Goal: Task Accomplishment & Management: Manage account settings

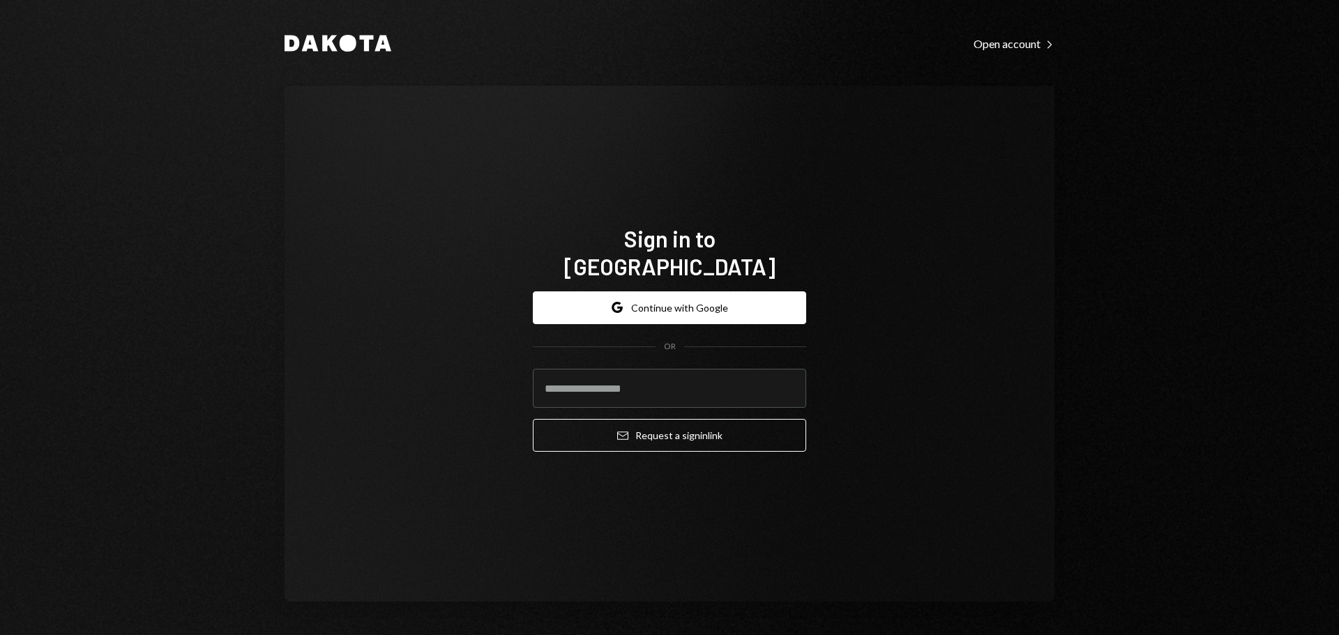
drag, startPoint x: 1012, startPoint y: 353, endPoint x: 840, endPoint y: 355, distance: 171.5
click at [995, 354] on div "Sign in to Dakota Google Continue with Google OR Email Request a sign in link" at bounding box center [669, 344] width 770 height 516
click at [614, 369] on input "email" at bounding box center [669, 388] width 273 height 39
click at [629, 293] on button "Google Continue with Google" at bounding box center [669, 307] width 273 height 33
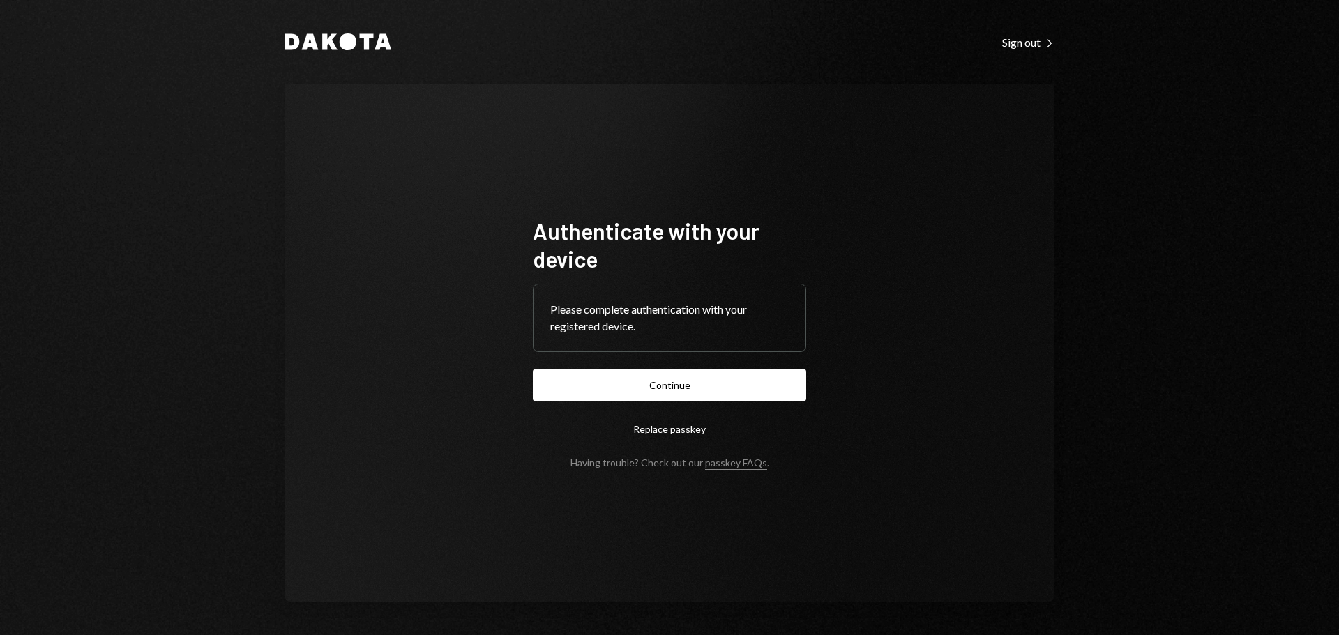
click at [718, 390] on button "Continue" at bounding box center [669, 385] width 273 height 33
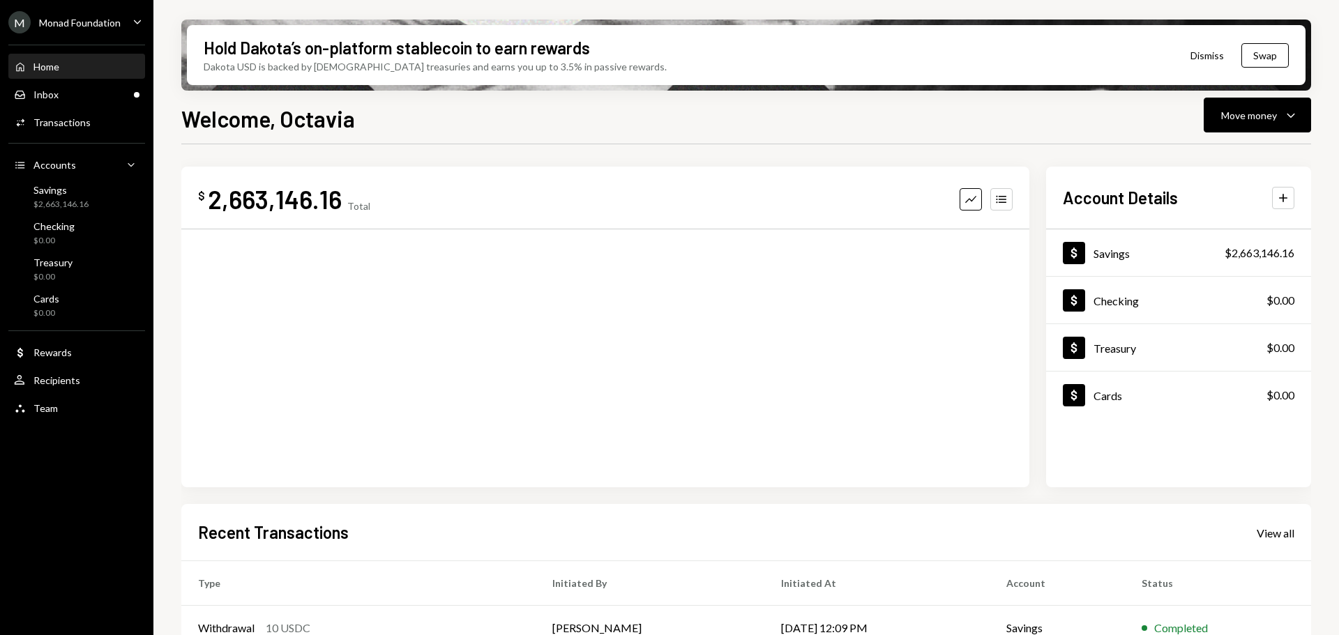
click at [113, 19] on div "Monad Foundation" at bounding box center [80, 23] width 82 height 12
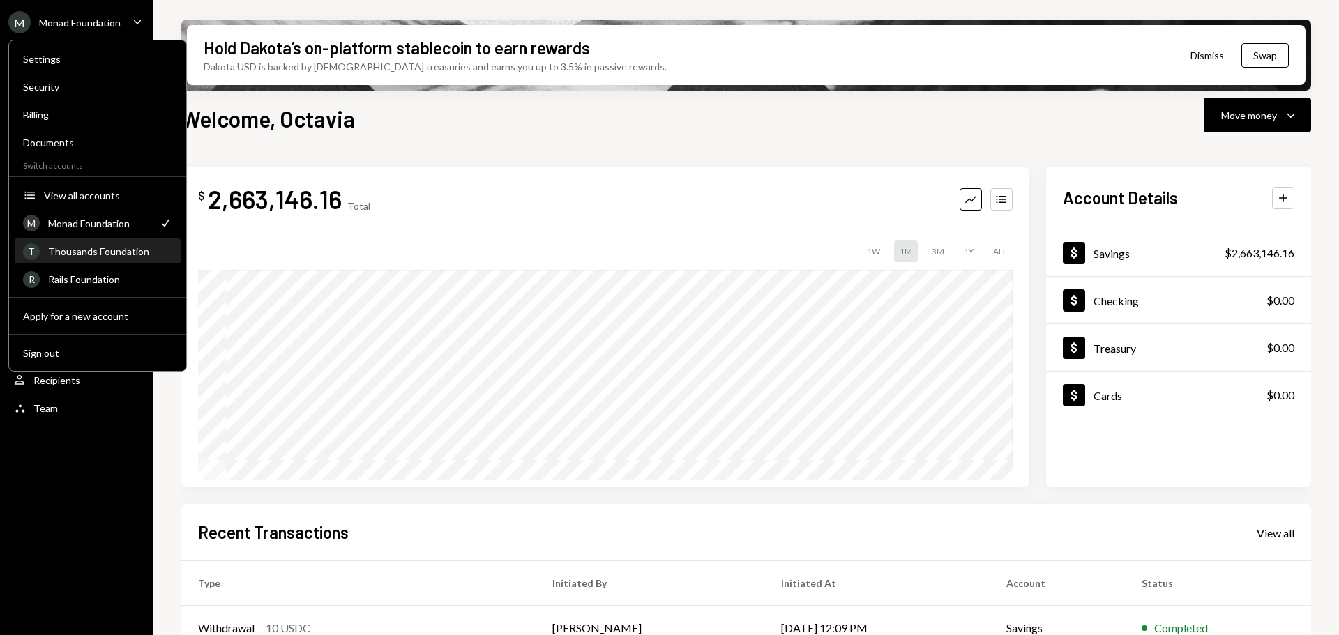
click at [101, 246] on div "Thousands Foundation" at bounding box center [110, 251] width 124 height 12
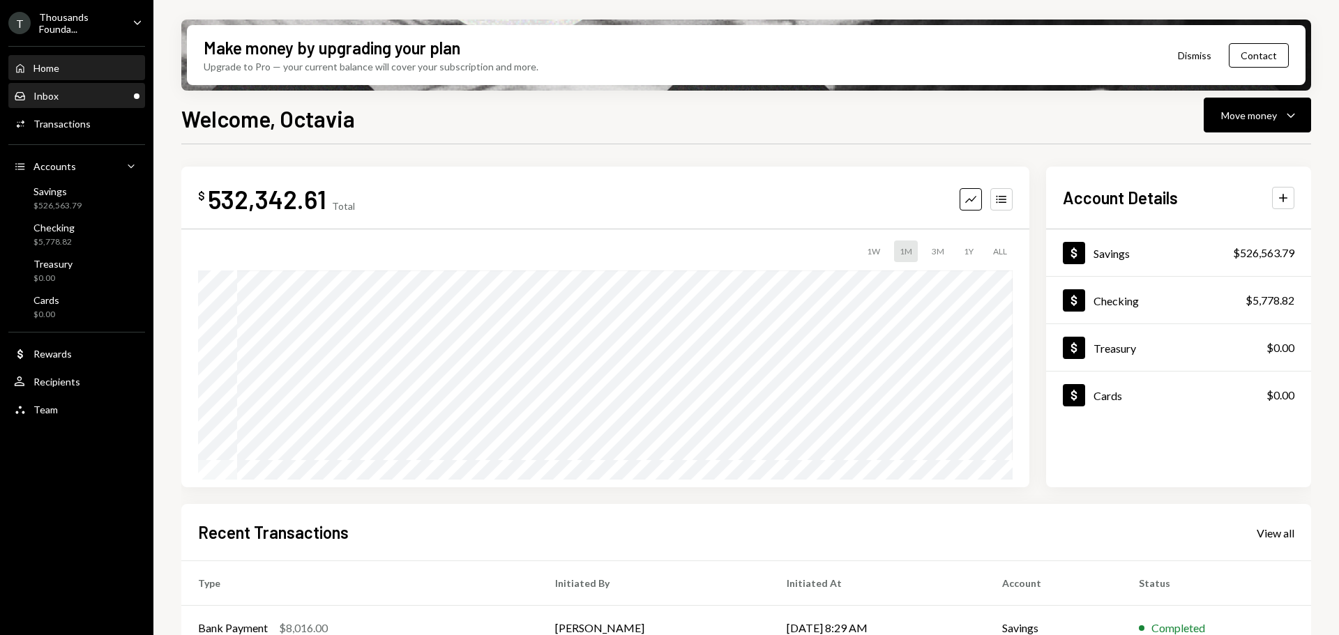
click at [58, 90] on div "Inbox Inbox" at bounding box center [76, 96] width 125 height 13
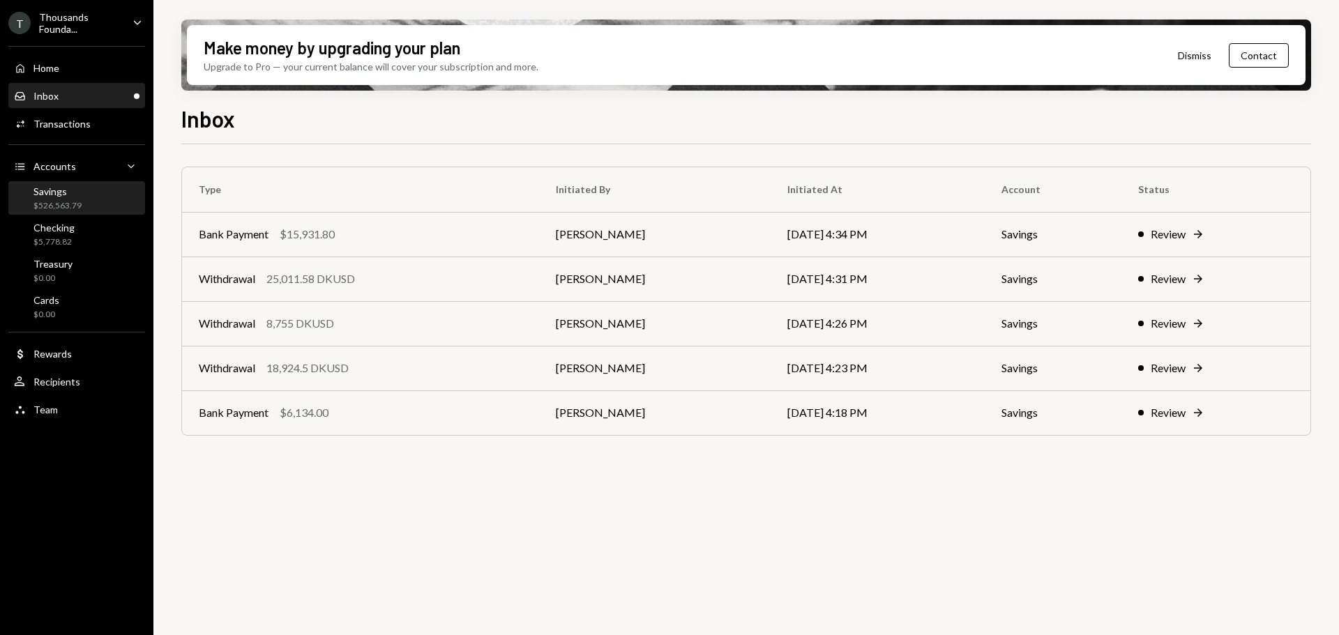
click at [49, 204] on div "$526,563.79" at bounding box center [57, 206] width 48 height 12
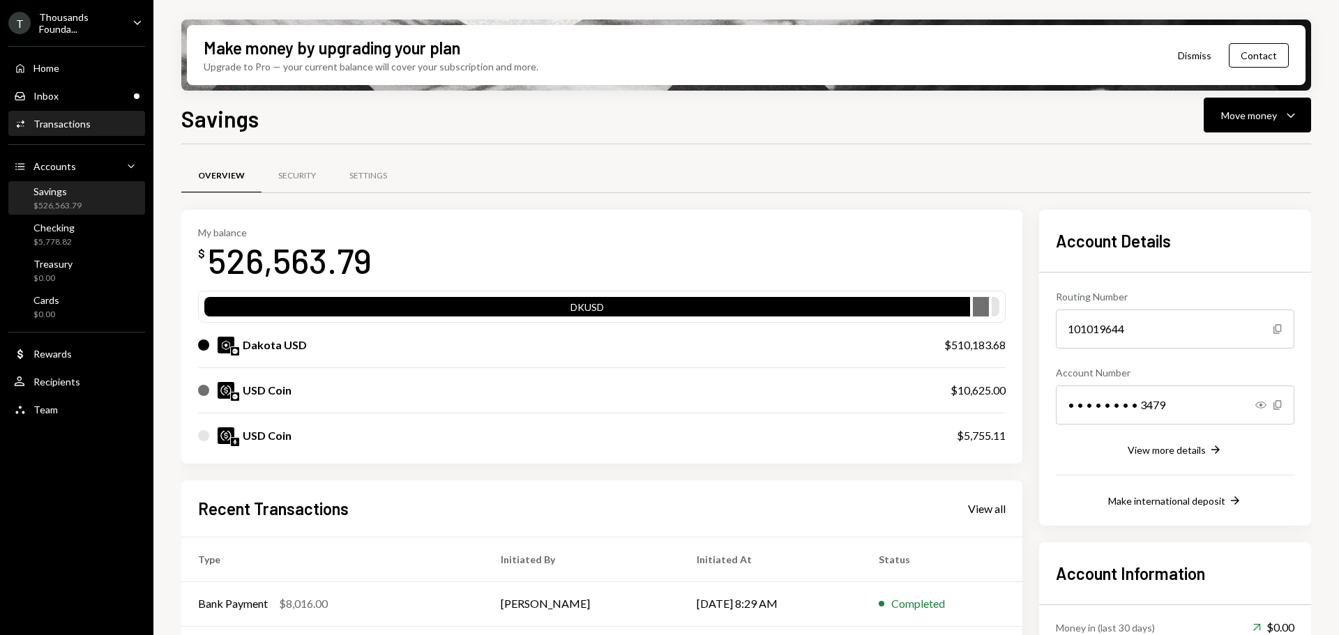
click at [74, 123] on div "Transactions" at bounding box center [61, 124] width 57 height 12
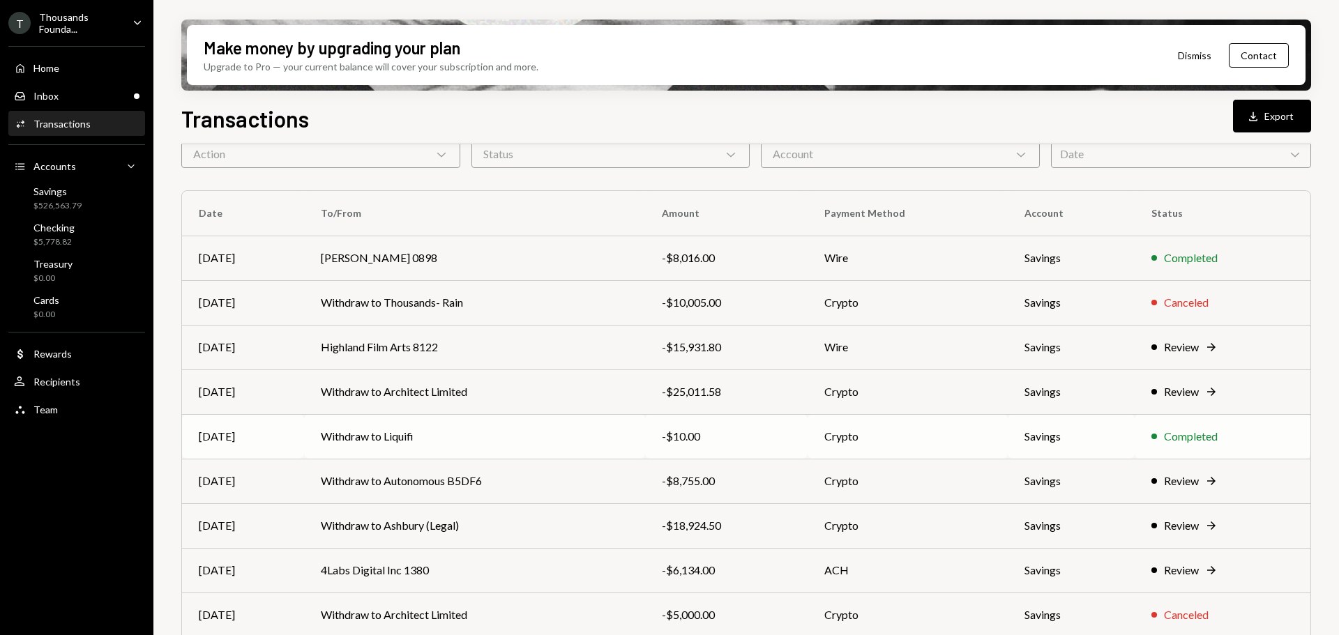
scroll to position [139, 0]
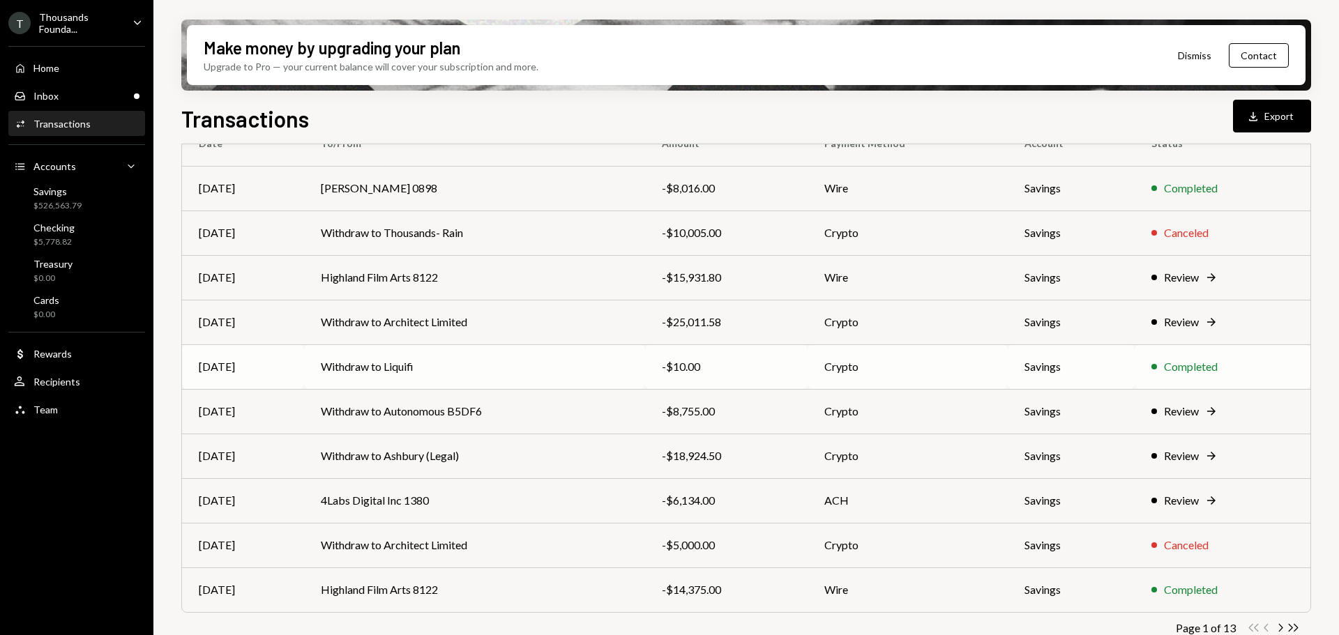
click at [432, 365] on td "Withdraw to Liquifi" at bounding box center [474, 366] width 341 height 45
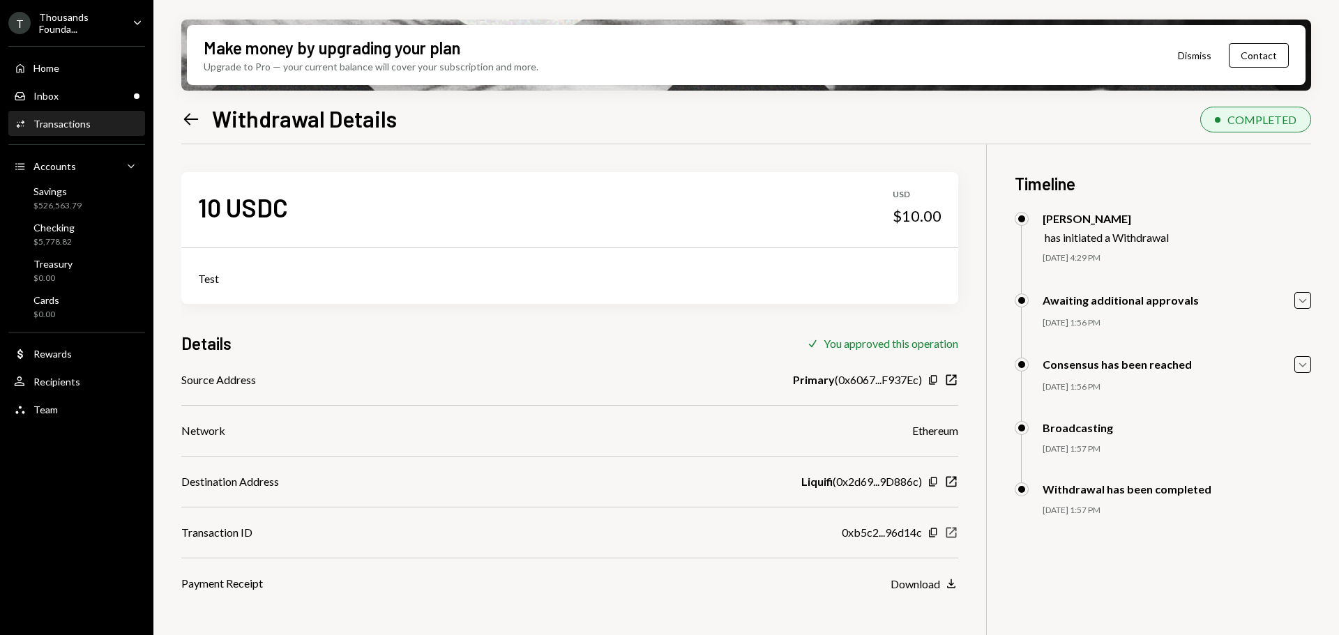
click at [952, 533] on icon "New Window" at bounding box center [951, 533] width 14 height 14
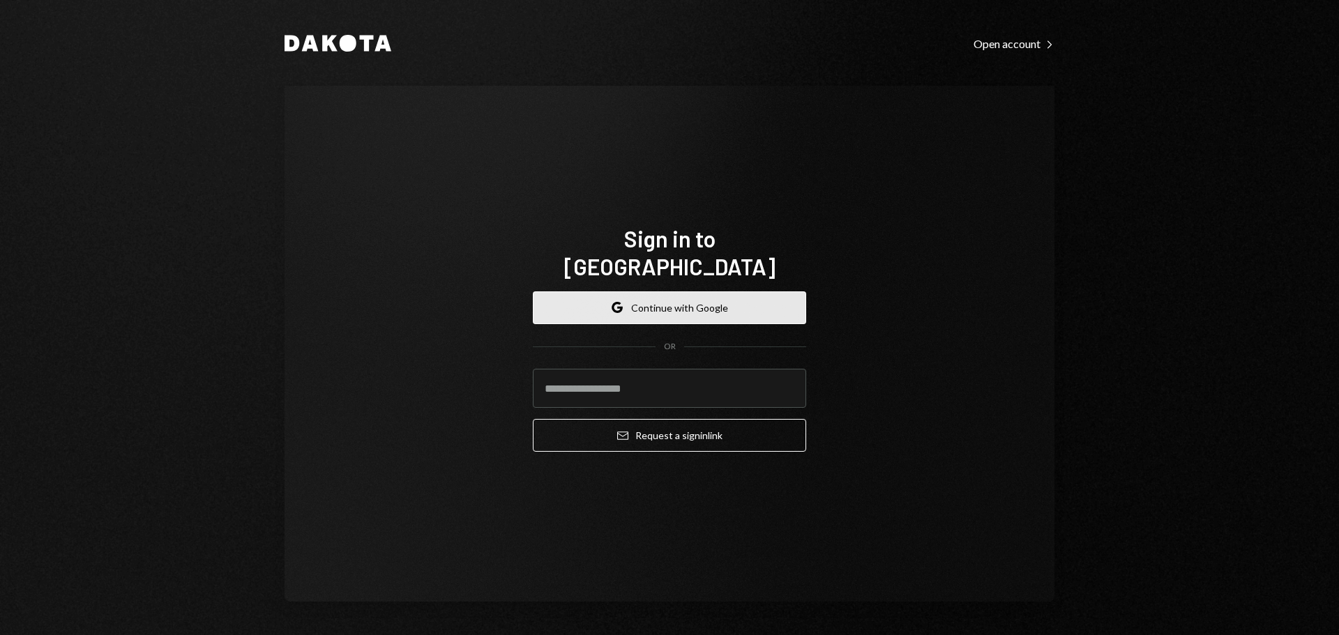
click at [644, 293] on button "Google Continue with Google" at bounding box center [669, 307] width 273 height 33
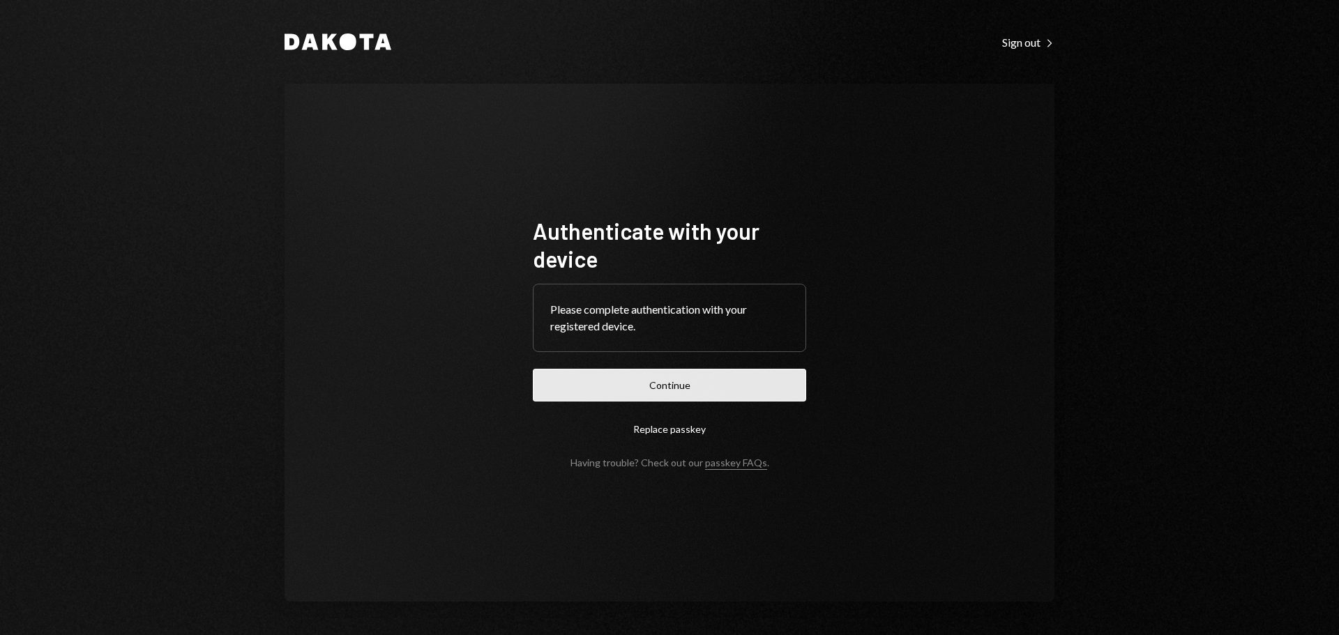
click at [733, 384] on button "Continue" at bounding box center [669, 385] width 273 height 33
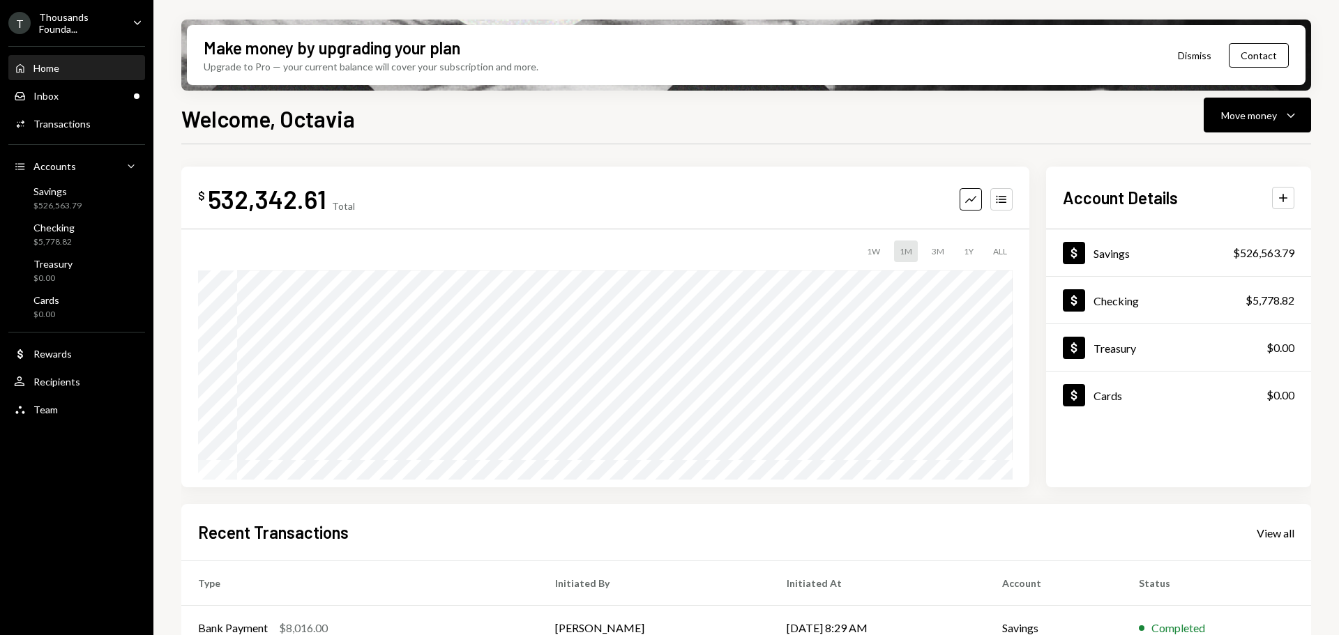
click at [84, 24] on div "Thousands Founda..." at bounding box center [80, 23] width 82 height 24
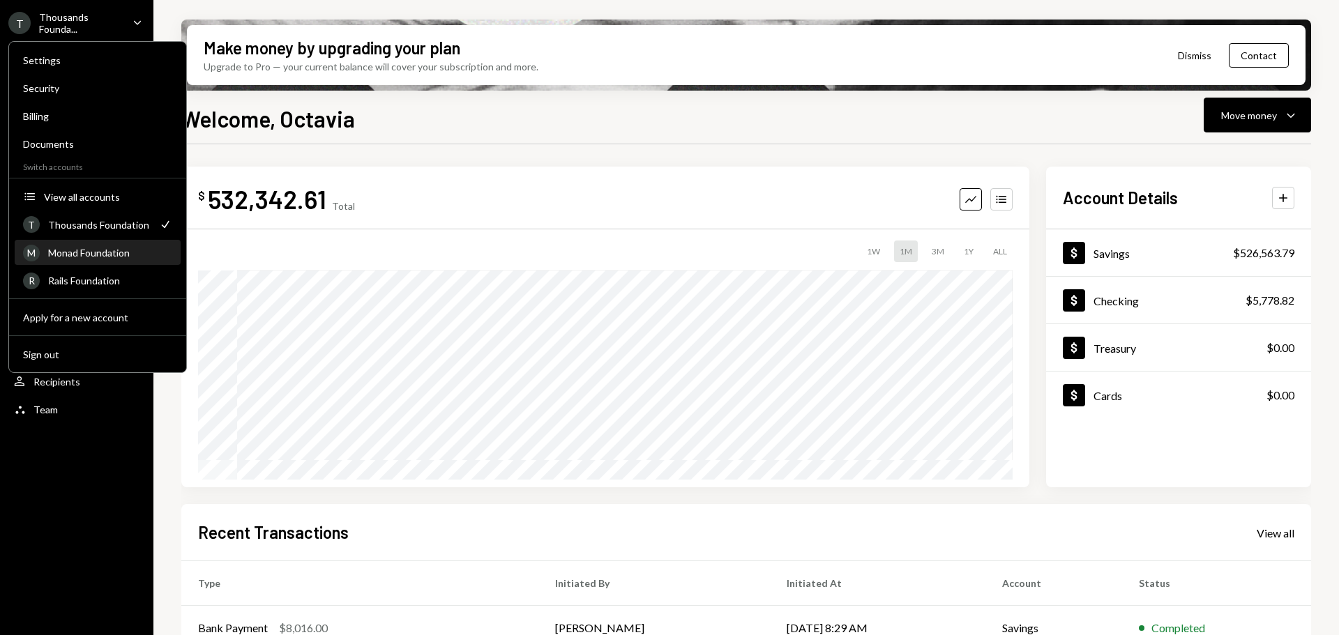
click at [112, 254] on div "Monad Foundation" at bounding box center [110, 253] width 124 height 12
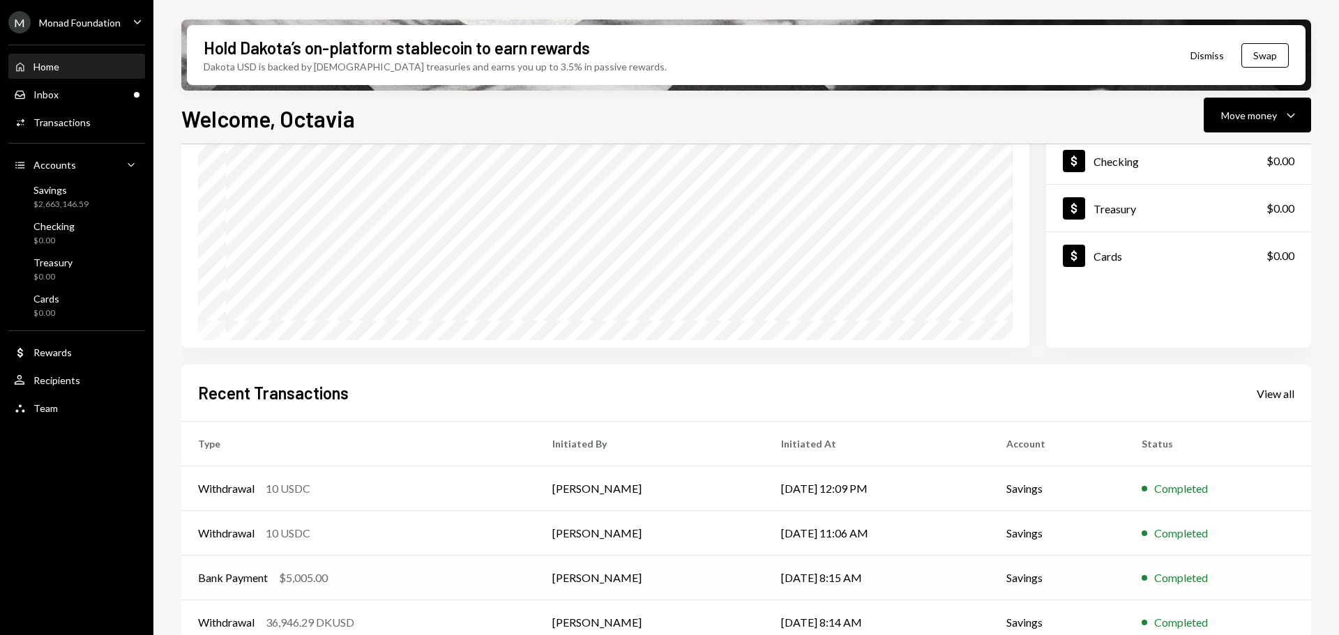
scroll to position [206, 0]
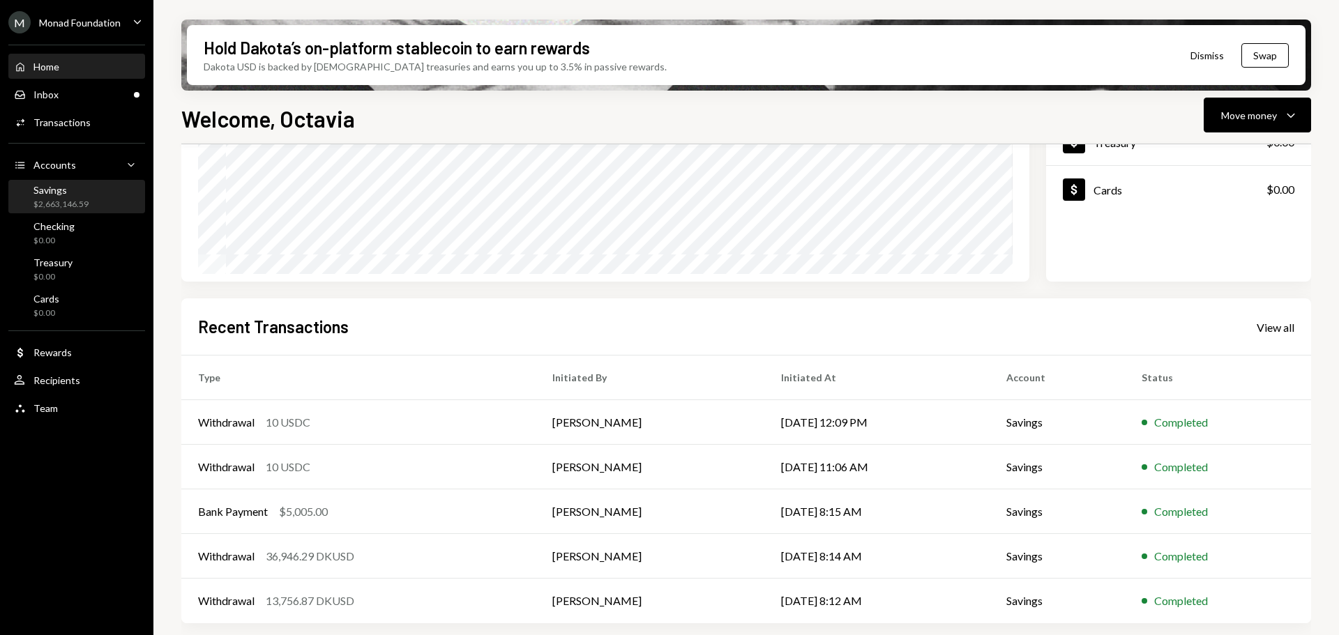
click at [59, 188] on div "Savings" at bounding box center [60, 190] width 55 height 12
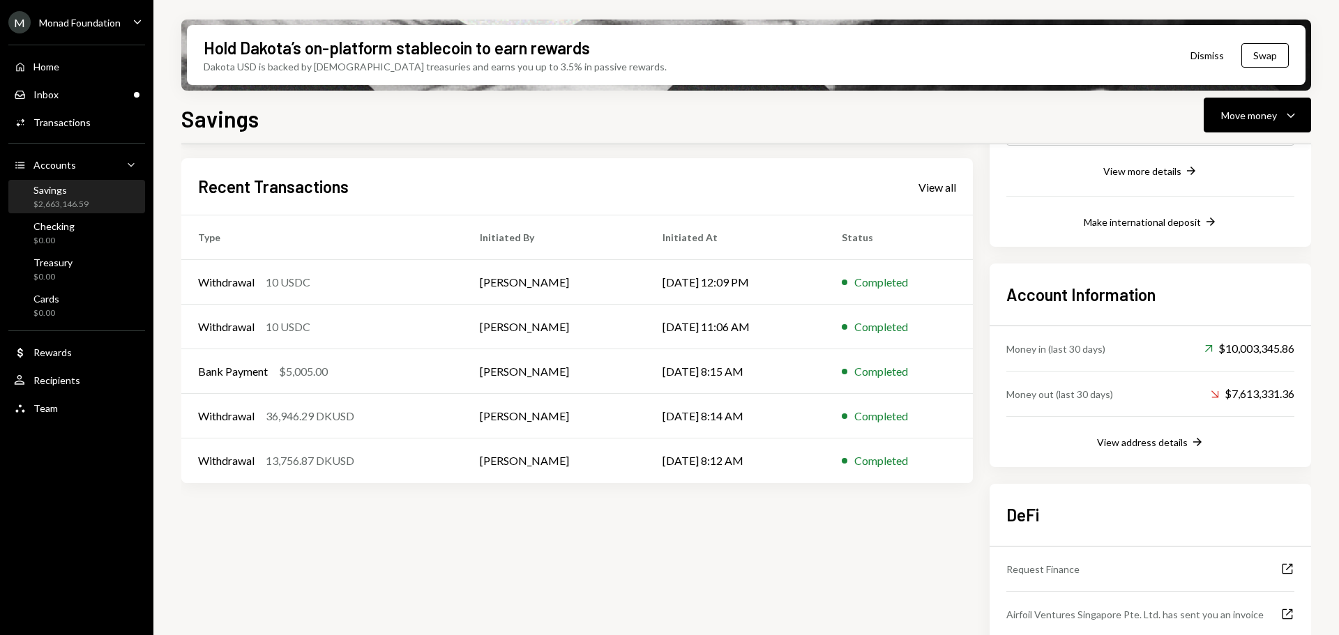
scroll to position [356, 0]
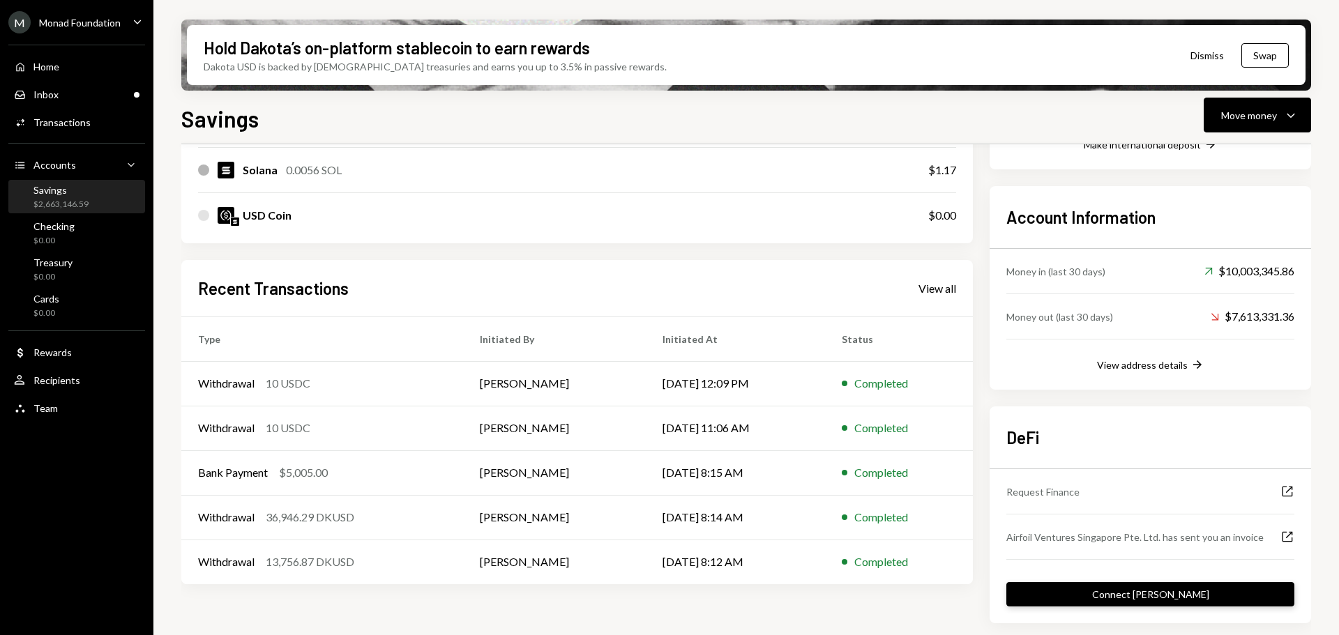
click at [1182, 594] on button "Connect dApp" at bounding box center [1150, 594] width 288 height 24
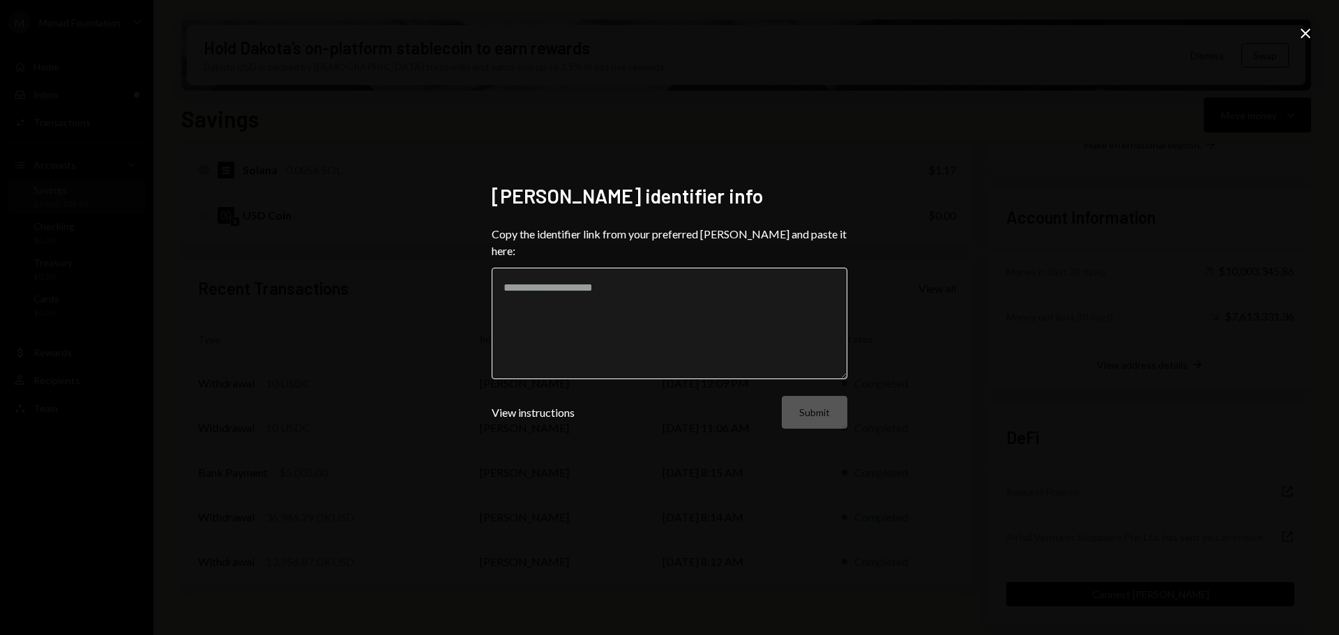
click at [632, 293] on textarea at bounding box center [669, 324] width 356 height 112
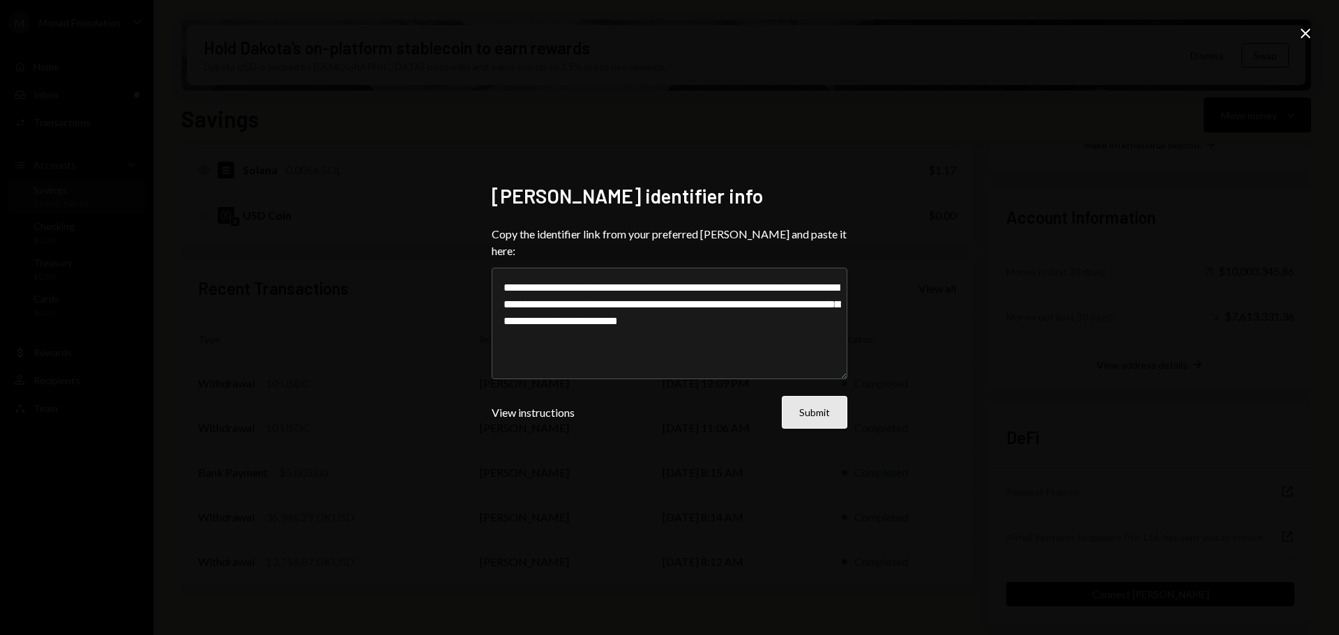
type textarea "**********"
click at [816, 402] on button "Submit" at bounding box center [814, 412] width 66 height 33
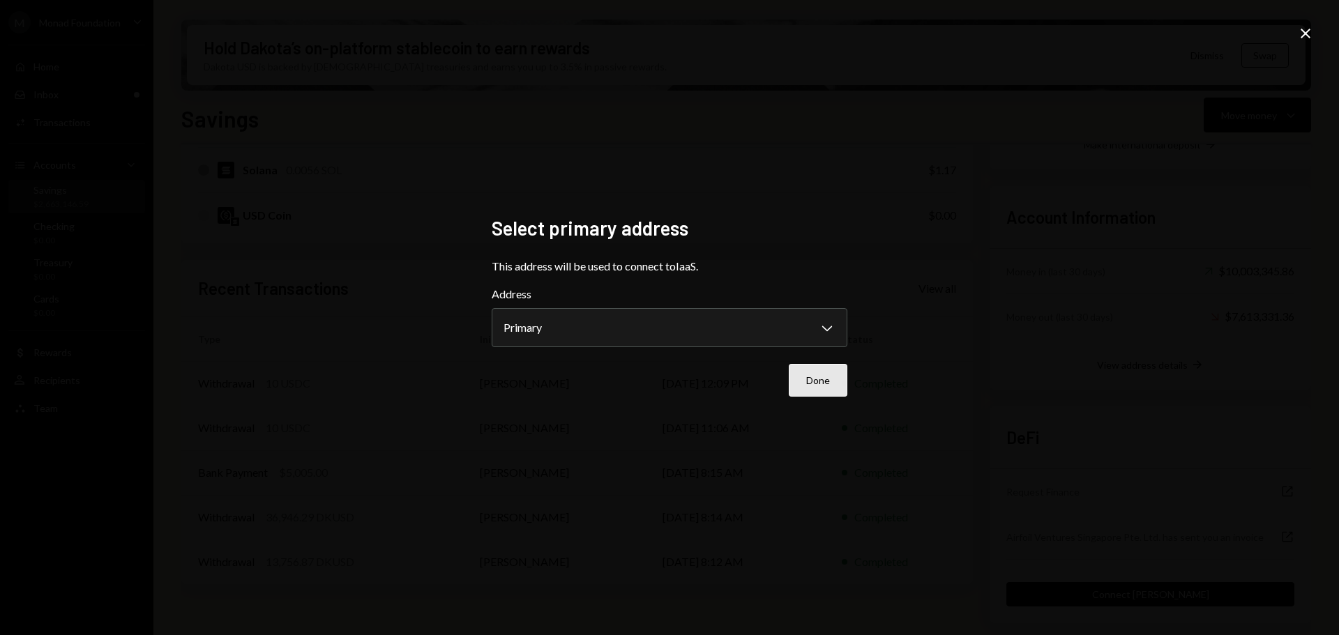
click at [825, 381] on button "Done" at bounding box center [817, 380] width 59 height 33
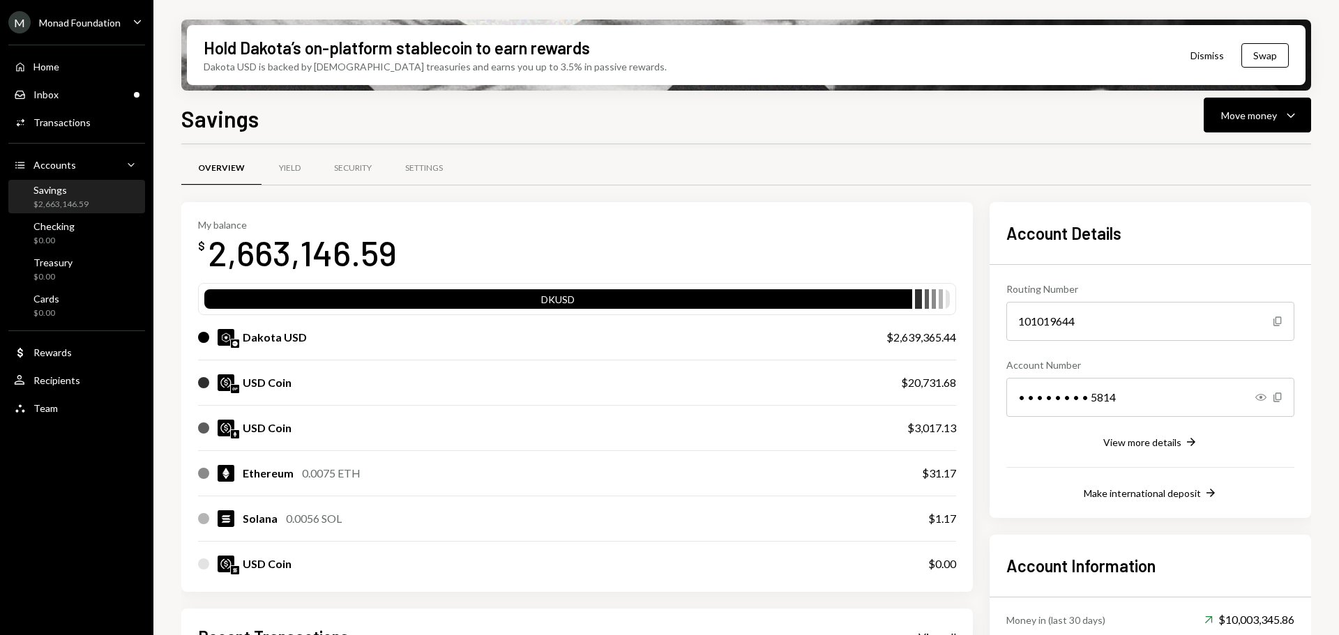
scroll to position [0, 0]
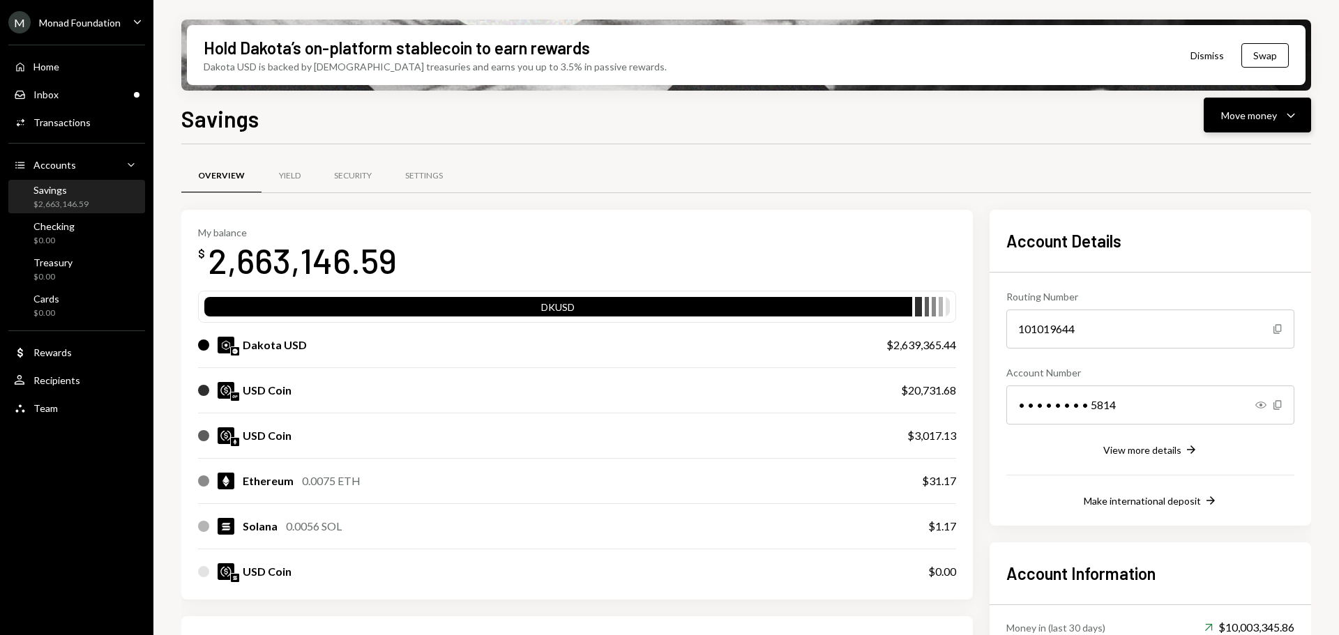
click at [1288, 111] on icon "Caret Down" at bounding box center [1290, 115] width 17 height 17
click at [1240, 257] on div "Swap stablecoins" at bounding box center [1246, 263] width 102 height 15
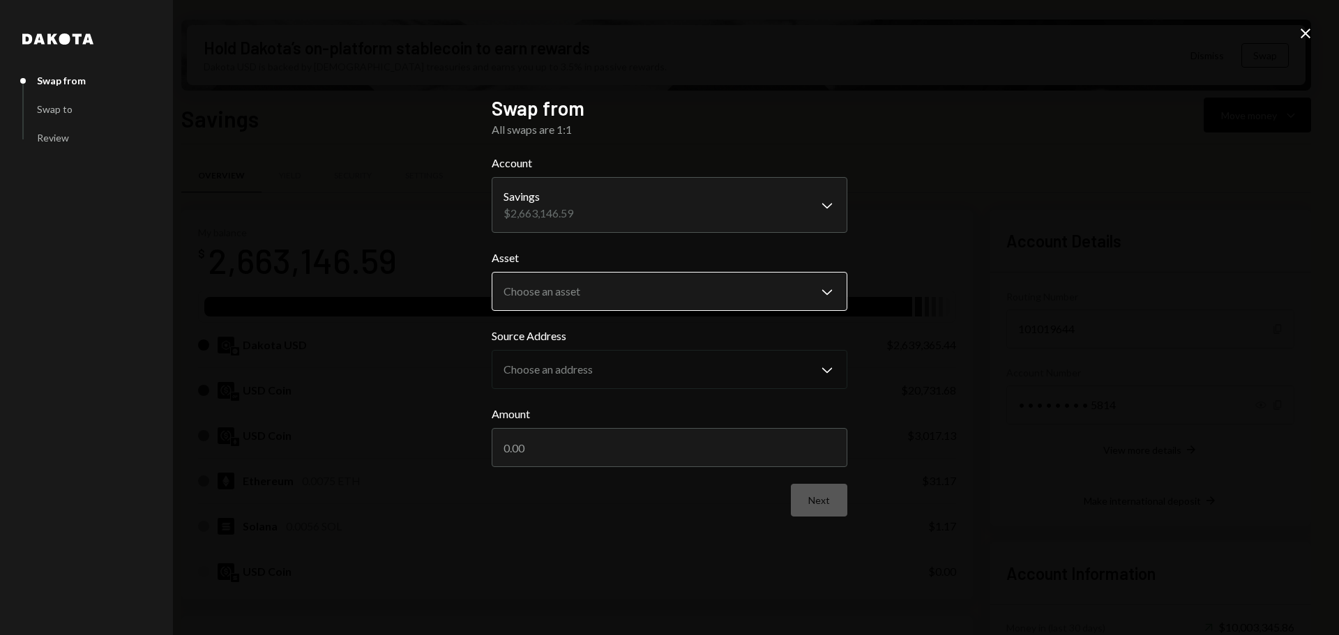
click at [619, 287] on body "M Monad Foundation Caret Down Home Home Inbox Inbox Activities Transactions Acc…" at bounding box center [669, 317] width 1339 height 635
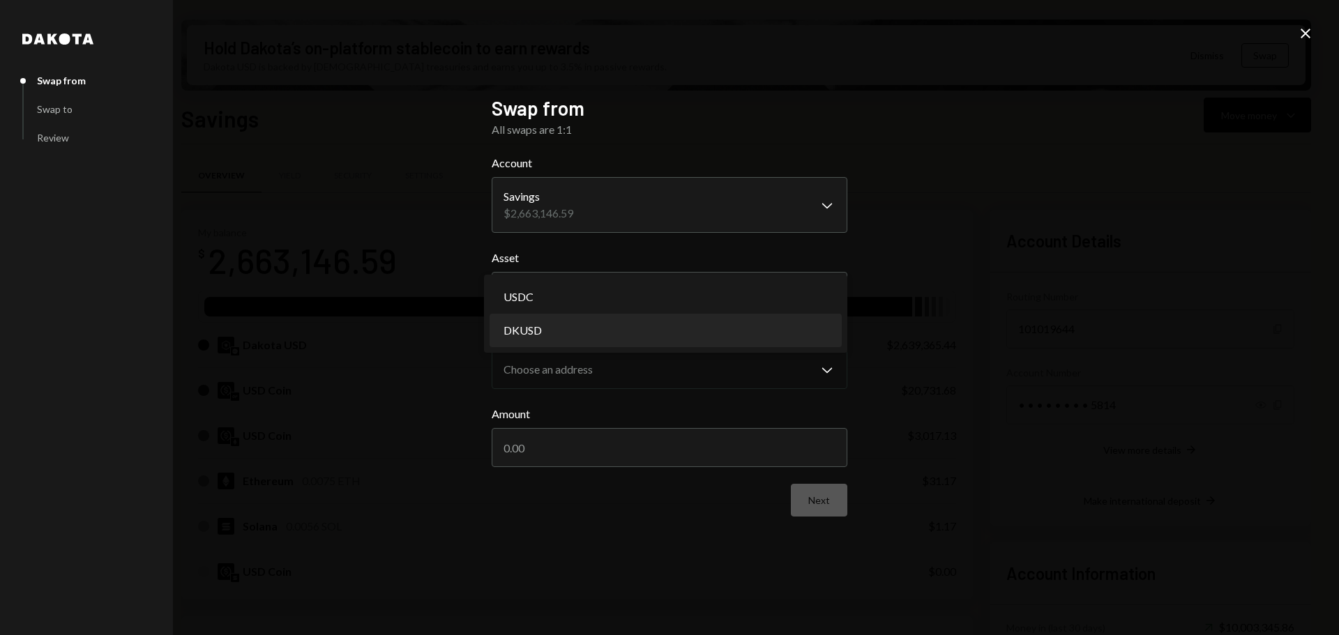
select select "*****"
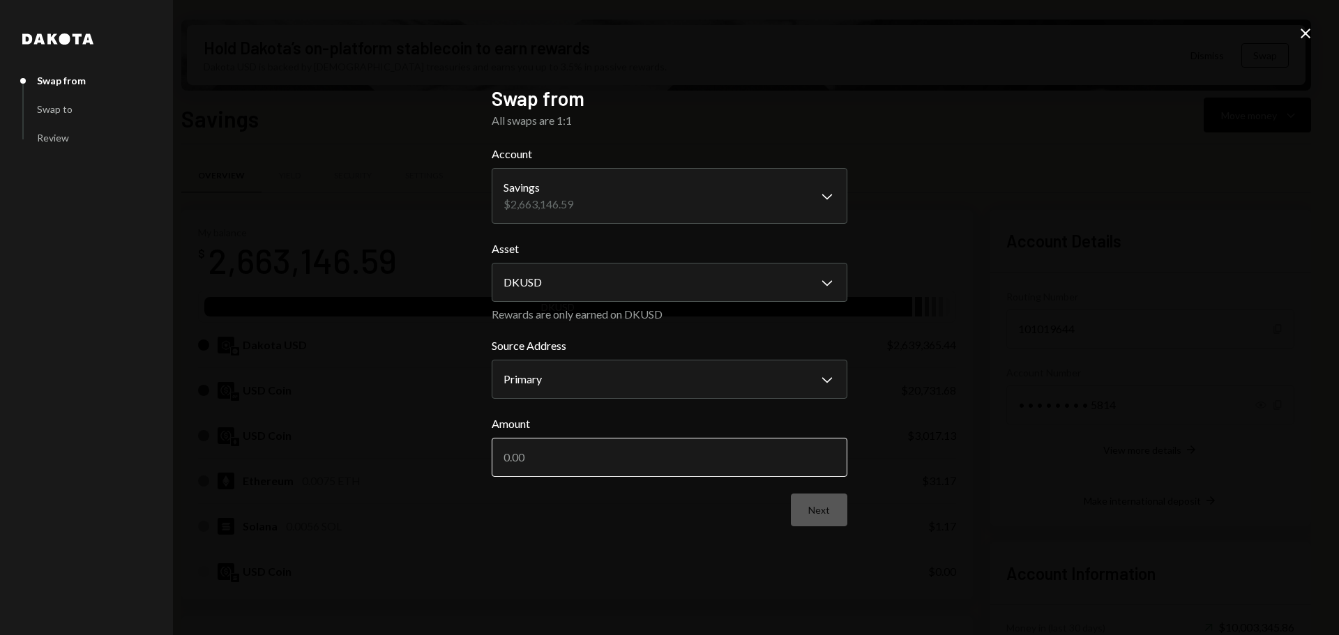
click at [620, 460] on input "Amount" at bounding box center [669, 457] width 356 height 39
click at [573, 457] on input "Amount" at bounding box center [669, 457] width 356 height 39
type input "100000"
click at [828, 510] on button "Next" at bounding box center [819, 510] width 56 height 33
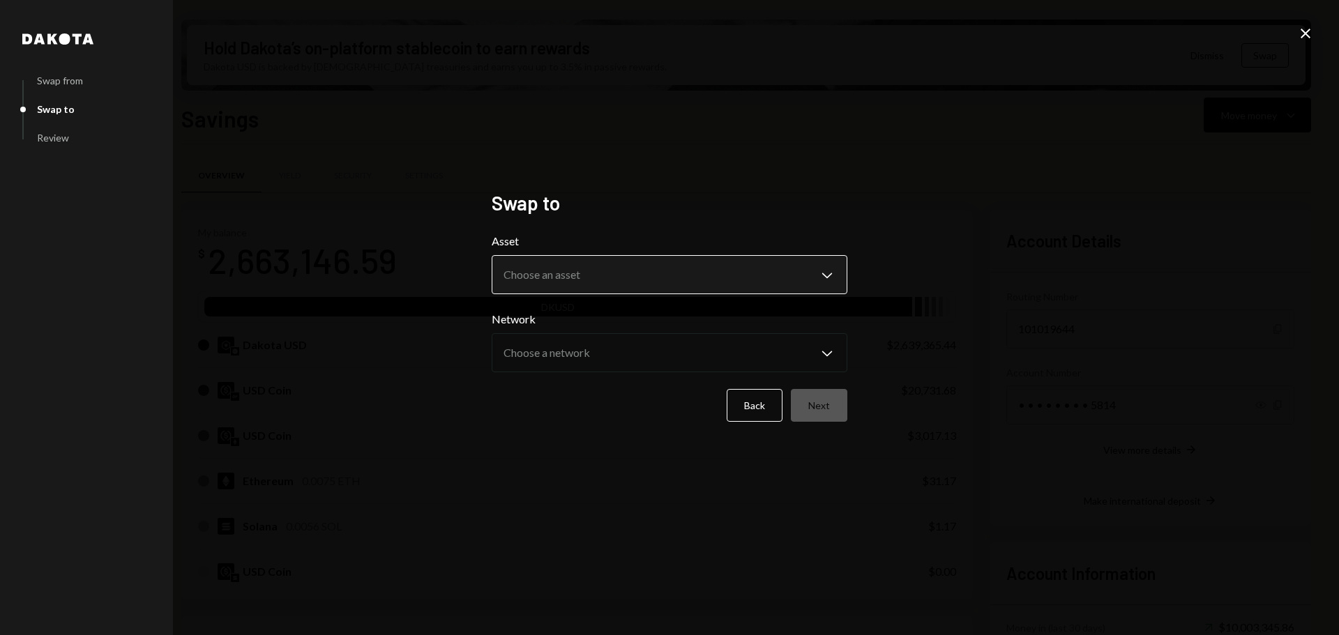
click at [591, 273] on body "M Monad Foundation Caret Down Home Home Inbox Inbox Activities Transactions Acc…" at bounding box center [669, 317] width 1339 height 635
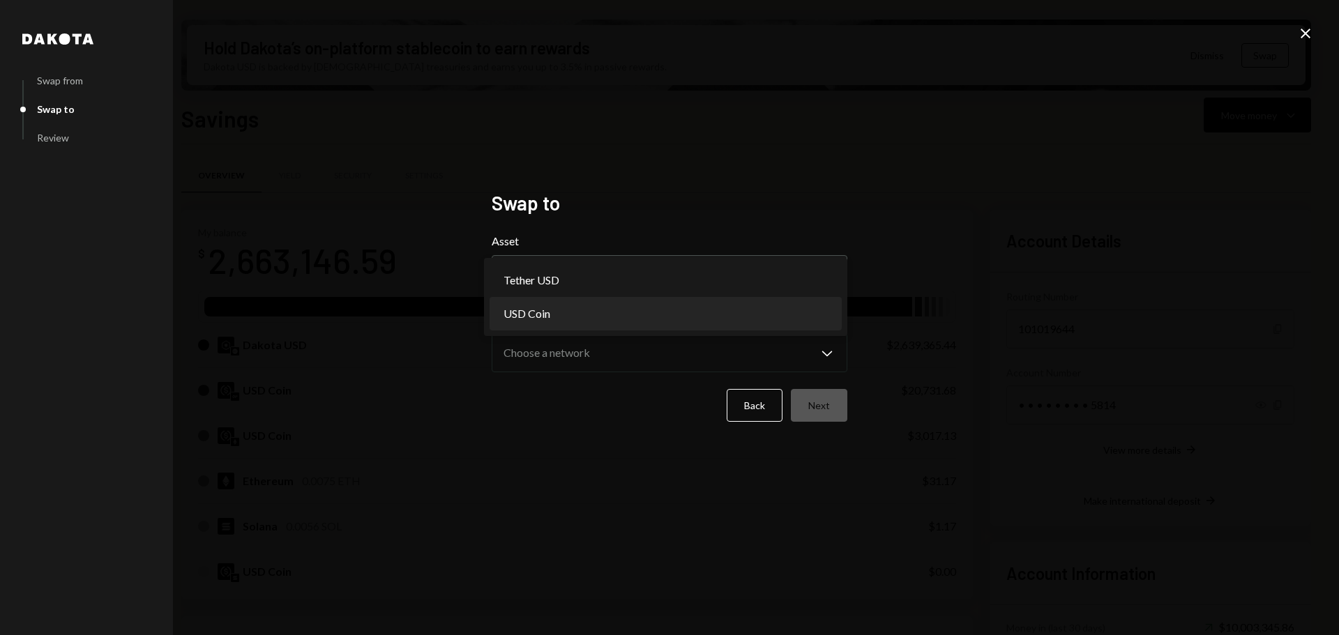
select select "****"
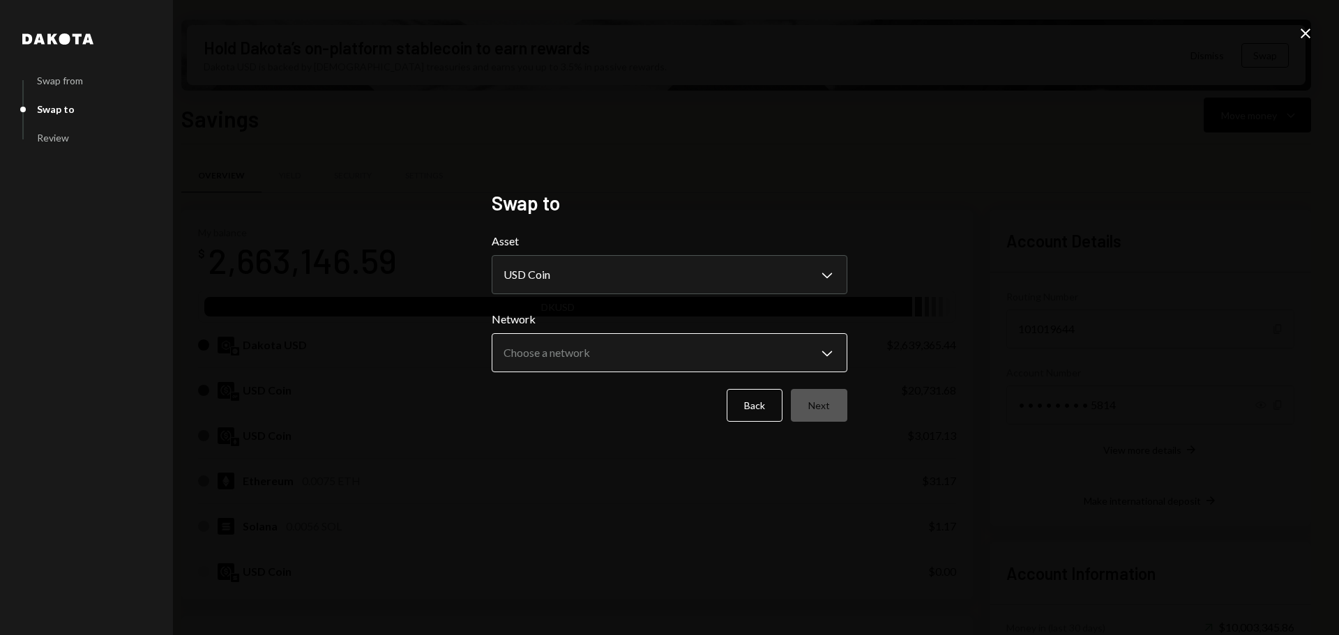
click at [569, 348] on body "M Monad Foundation Caret Down Home Home Inbox Inbox Activities Transactions Acc…" at bounding box center [669, 317] width 1339 height 635
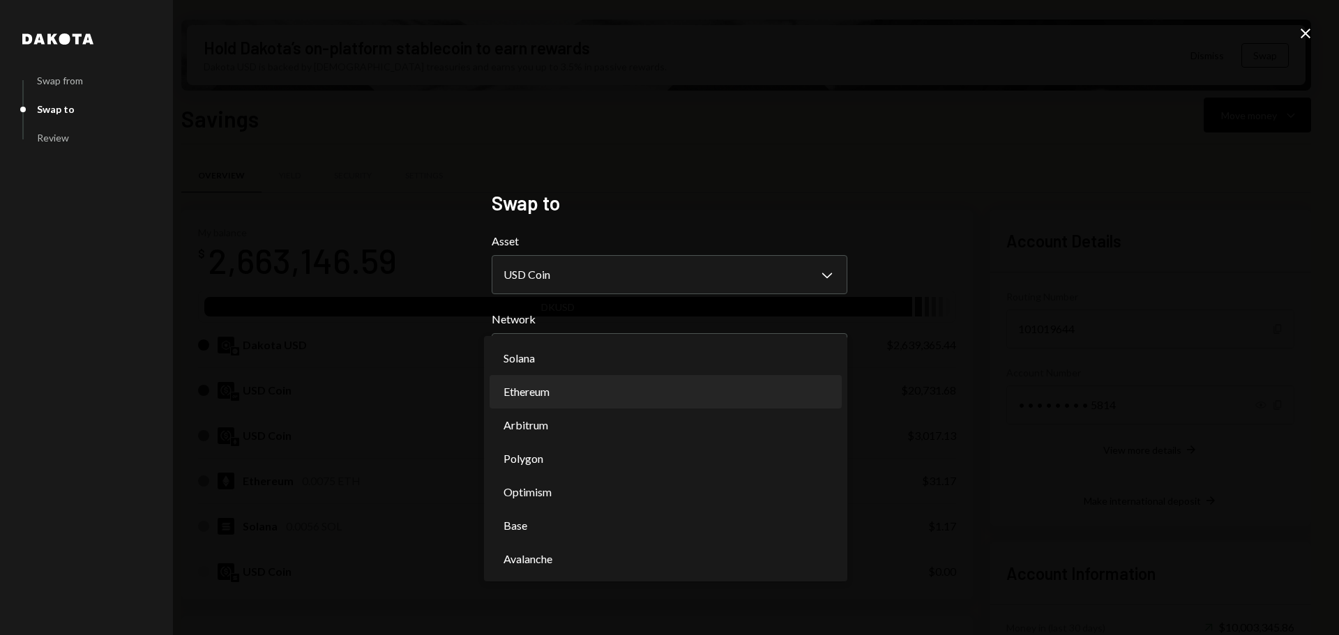
select select "**********"
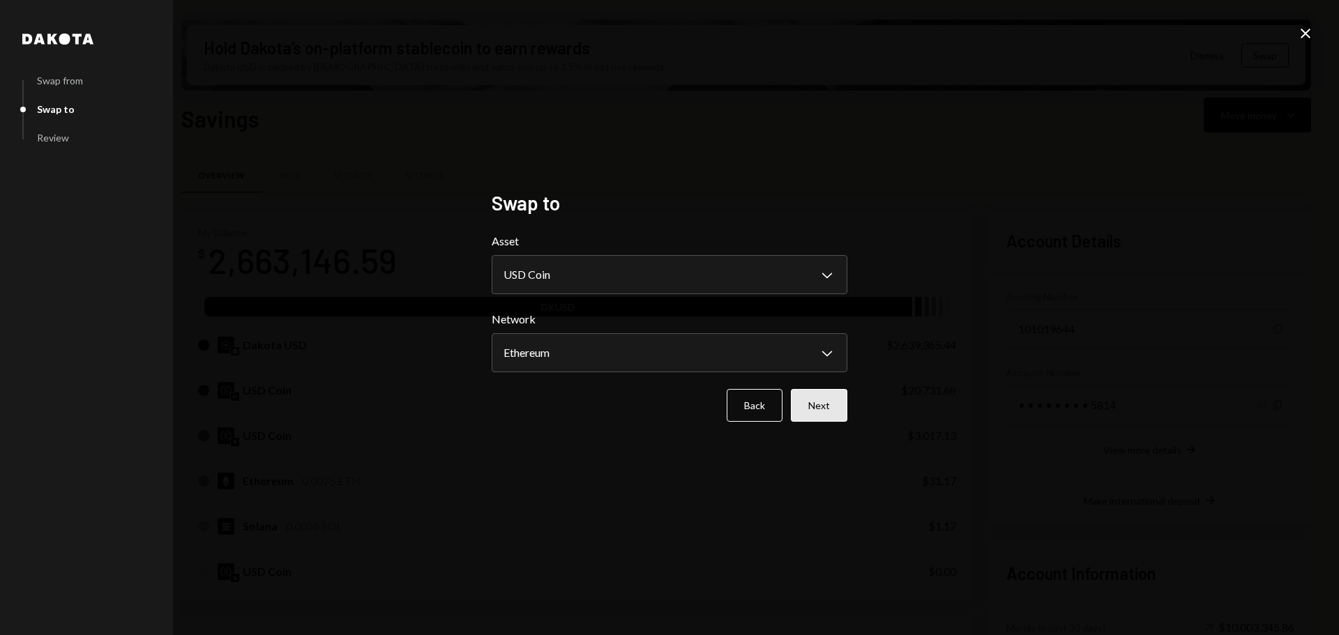
click at [830, 409] on button "Next" at bounding box center [819, 405] width 56 height 33
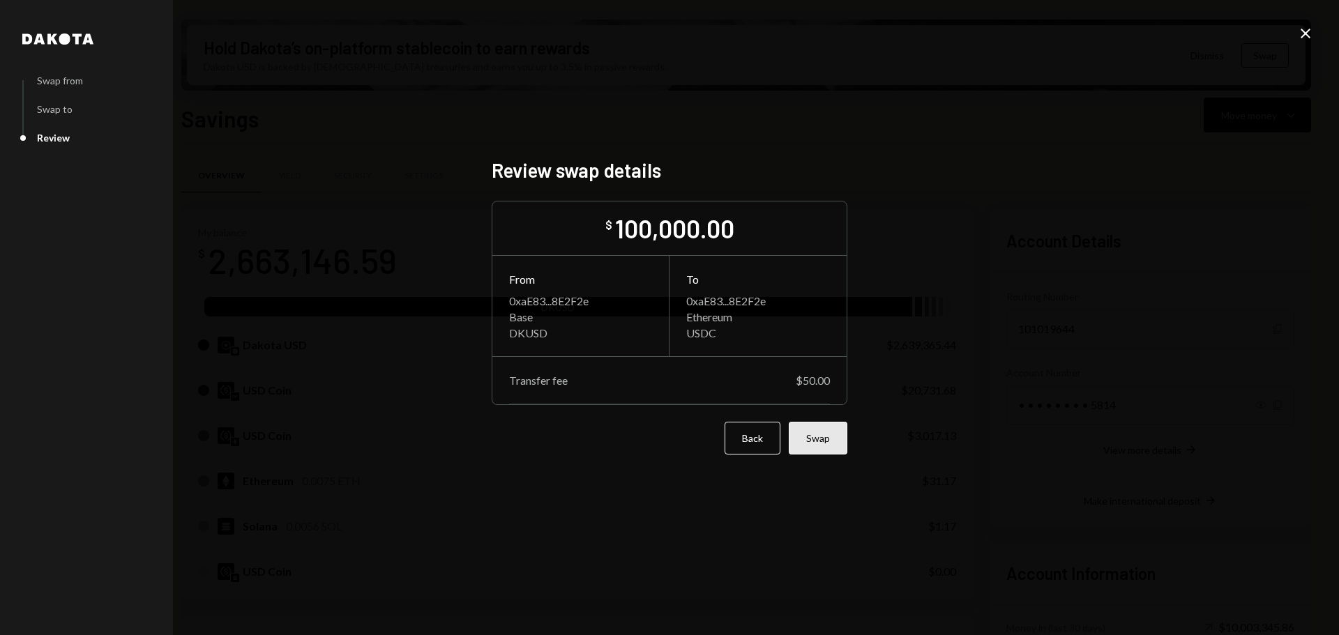
click at [830, 444] on button "Swap" at bounding box center [817, 438] width 59 height 33
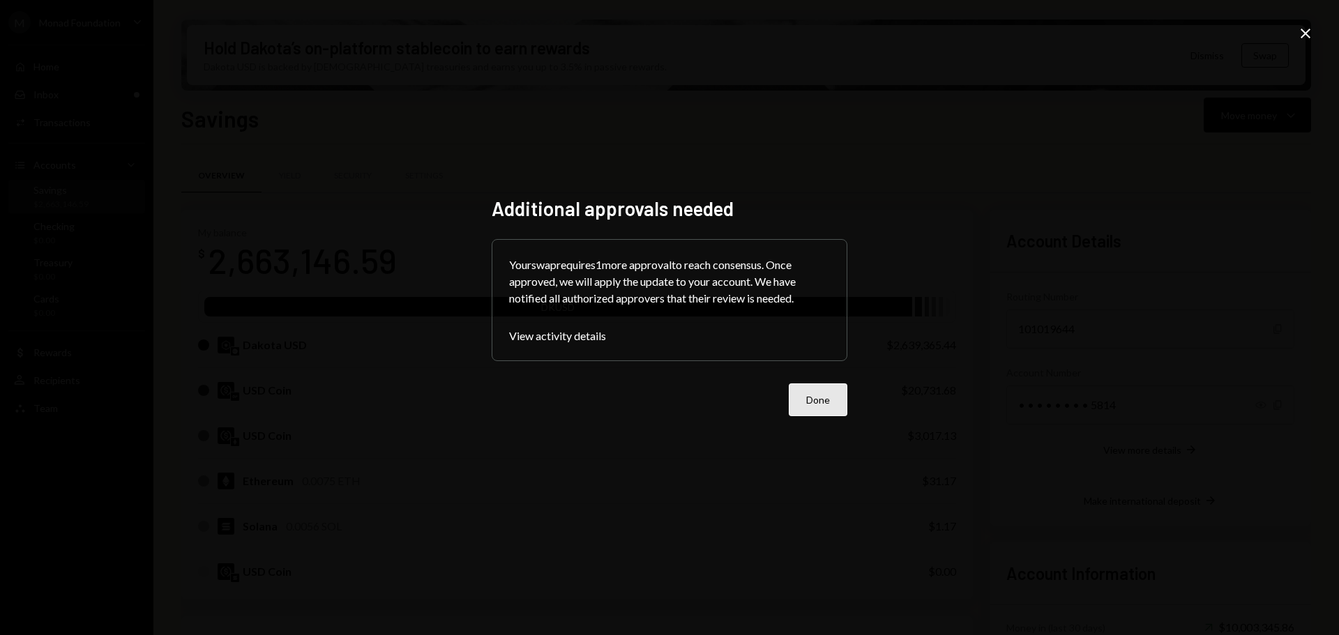
click at [835, 399] on button "Done" at bounding box center [817, 399] width 59 height 33
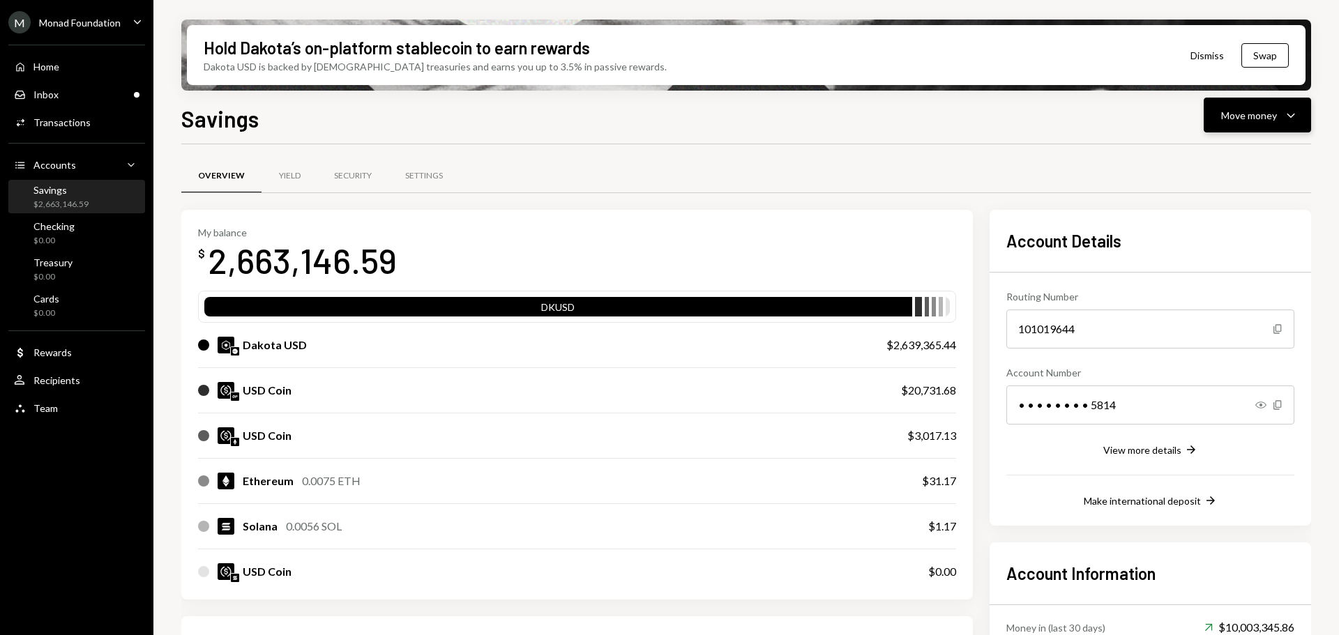
click at [1281, 117] on div "Move money Caret Down" at bounding box center [1257, 115] width 73 height 17
click at [1201, 158] on div "Send" at bounding box center [1246, 157] width 102 height 15
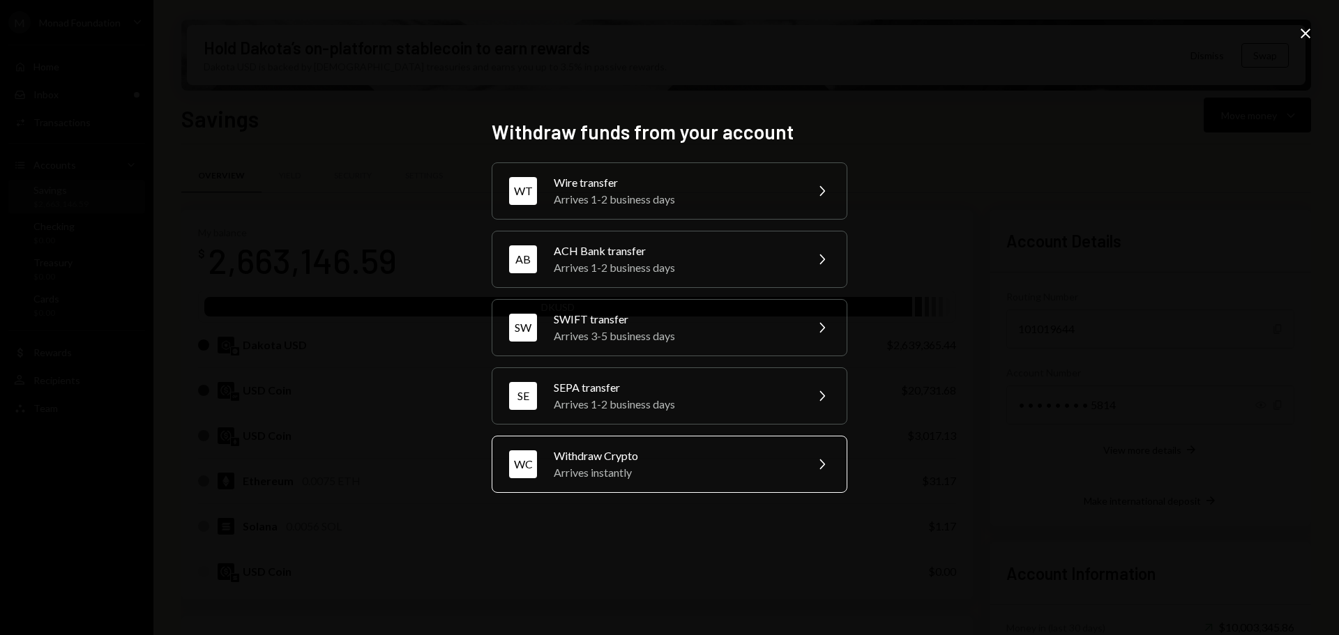
click at [662, 448] on div "Withdraw Crypto" at bounding box center [675, 456] width 243 height 17
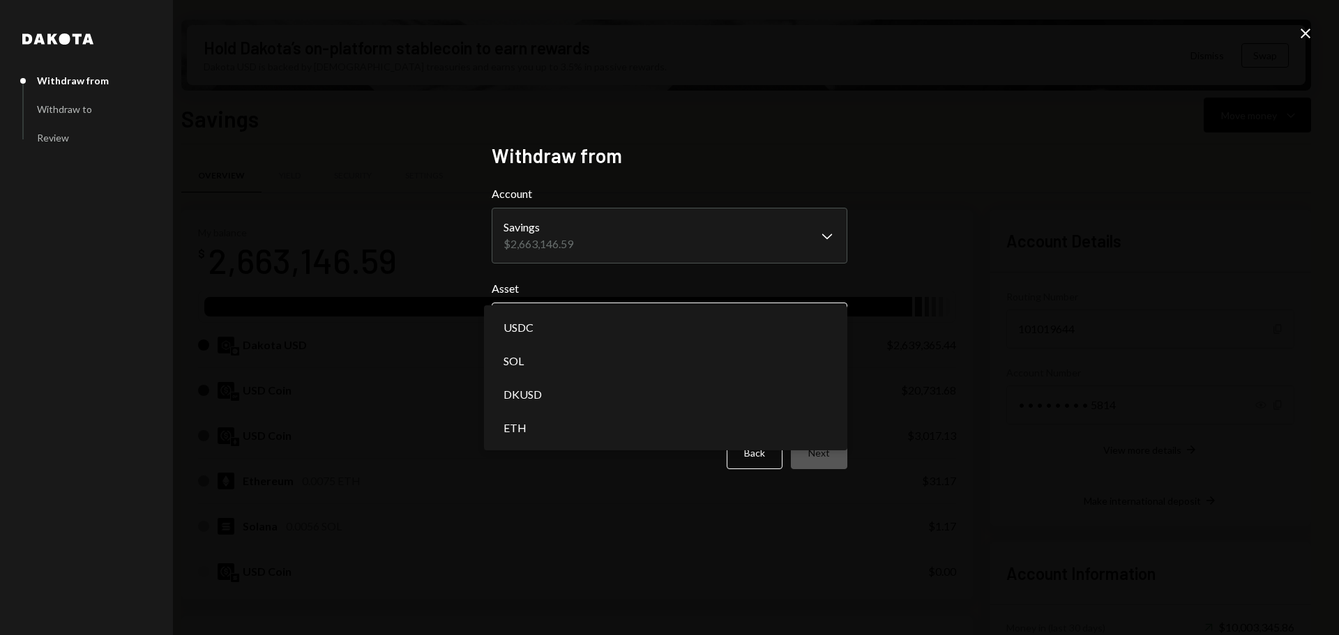
click at [625, 328] on body "M Monad Foundation Caret Down Home Home Inbox Inbox Activities Transactions Acc…" at bounding box center [669, 317] width 1339 height 635
select select "*****"
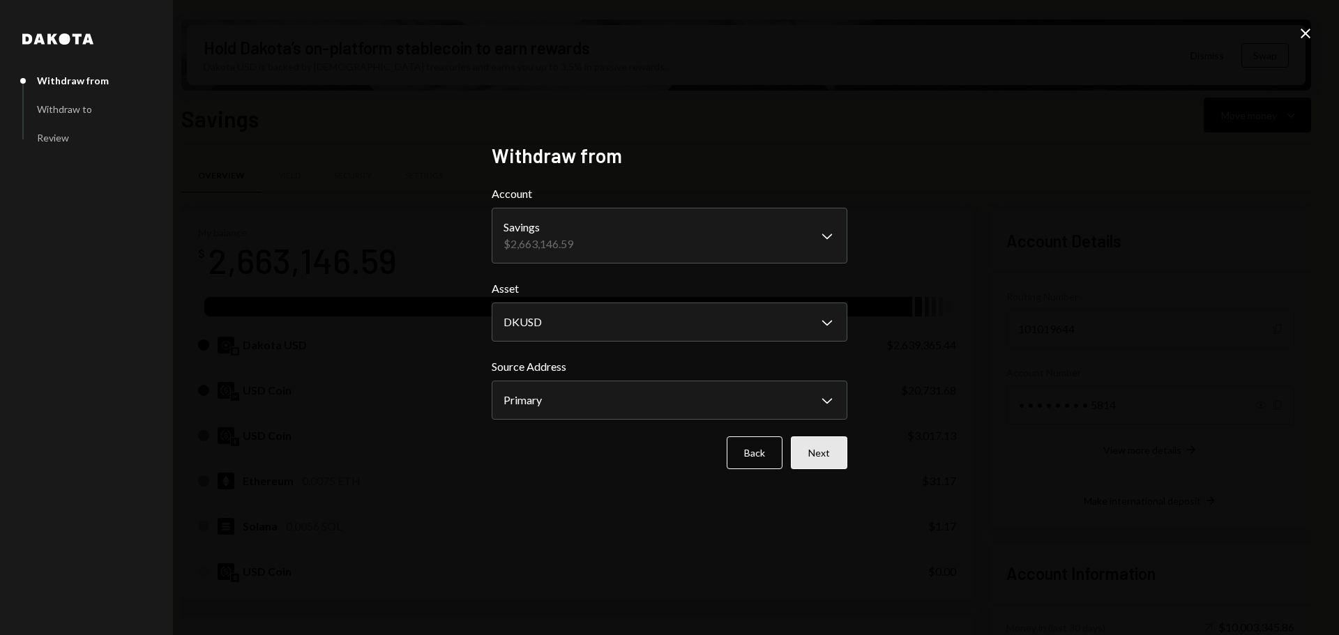
click at [837, 457] on button "Next" at bounding box center [819, 452] width 56 height 33
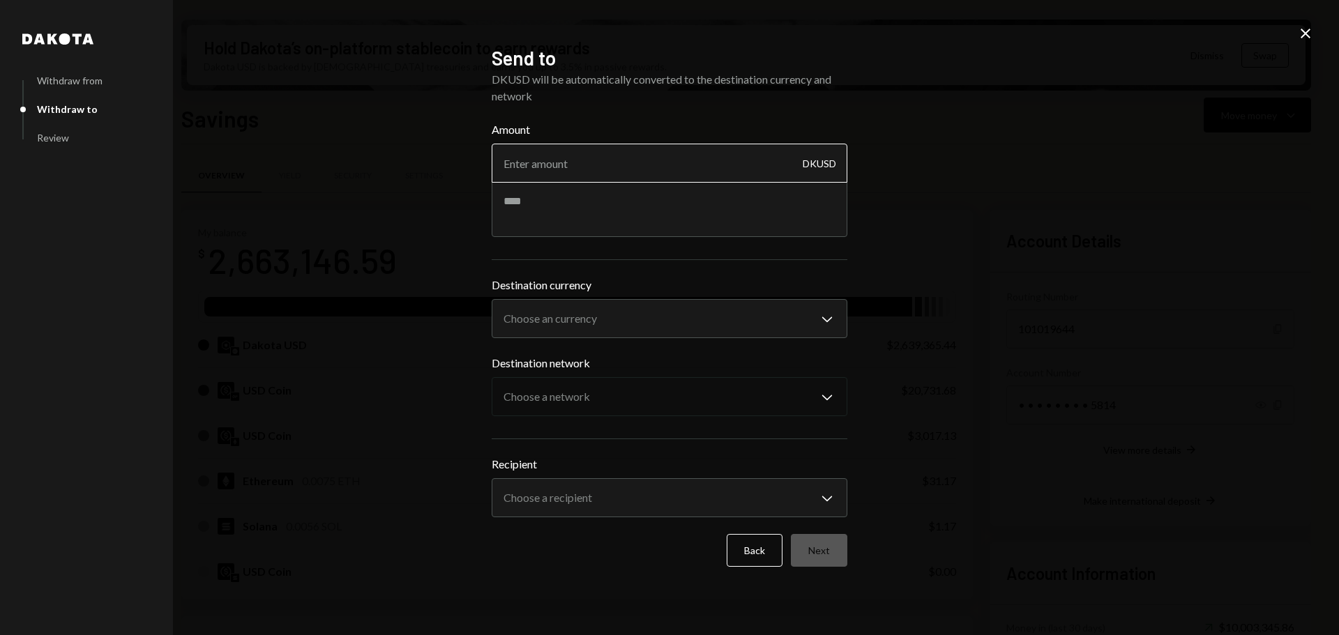
click at [535, 161] on input "Amount" at bounding box center [669, 163] width 356 height 39
type input "154990"
click at [539, 222] on textarea at bounding box center [669, 209] width 356 height 56
paste textarea "*****"
type textarea "**********"
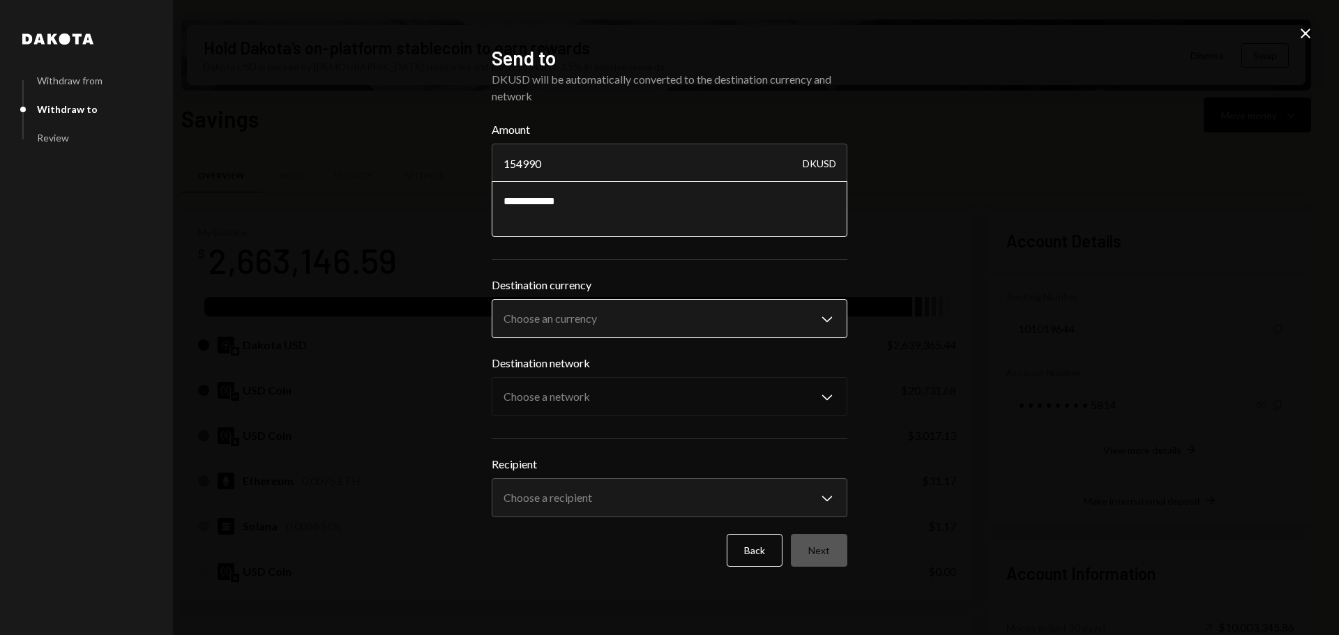
click at [618, 321] on body "M Monad Foundation Caret Down Home Home Inbox Inbox Activities Transactions Acc…" at bounding box center [669, 317] width 1339 height 635
select select "****"
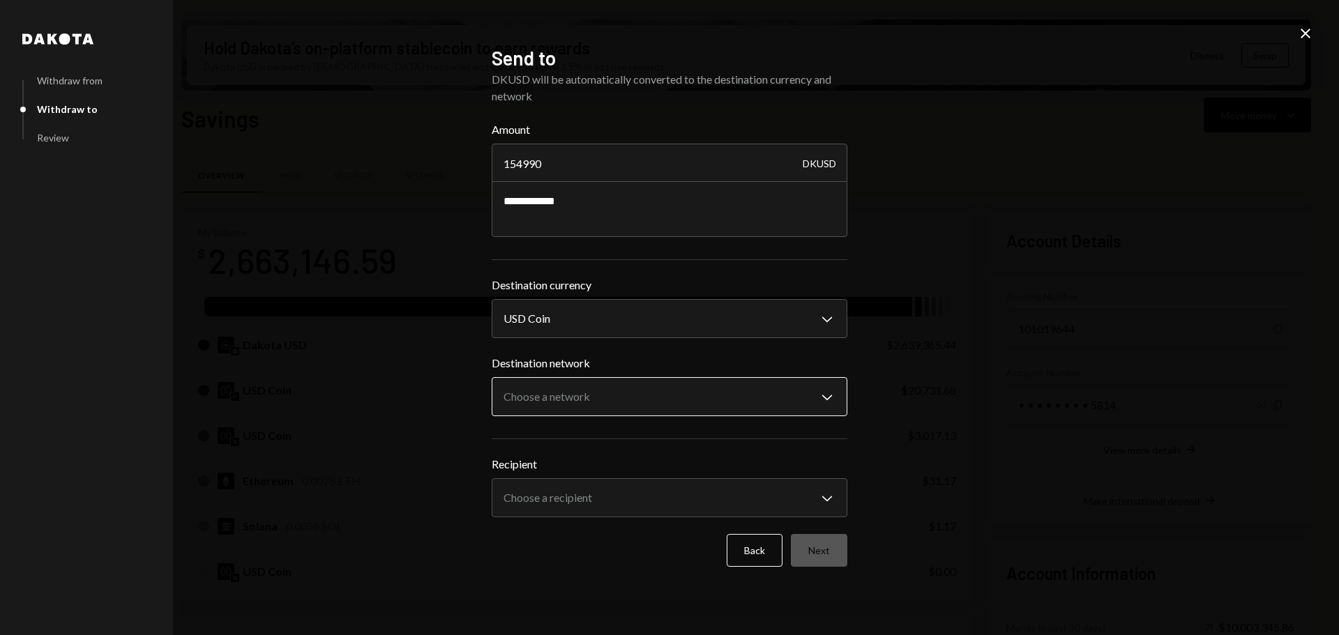
click at [586, 380] on body "M Monad Foundation Caret Down Home Home Inbox Inbox Activities Transactions Acc…" at bounding box center [669, 317] width 1339 height 635
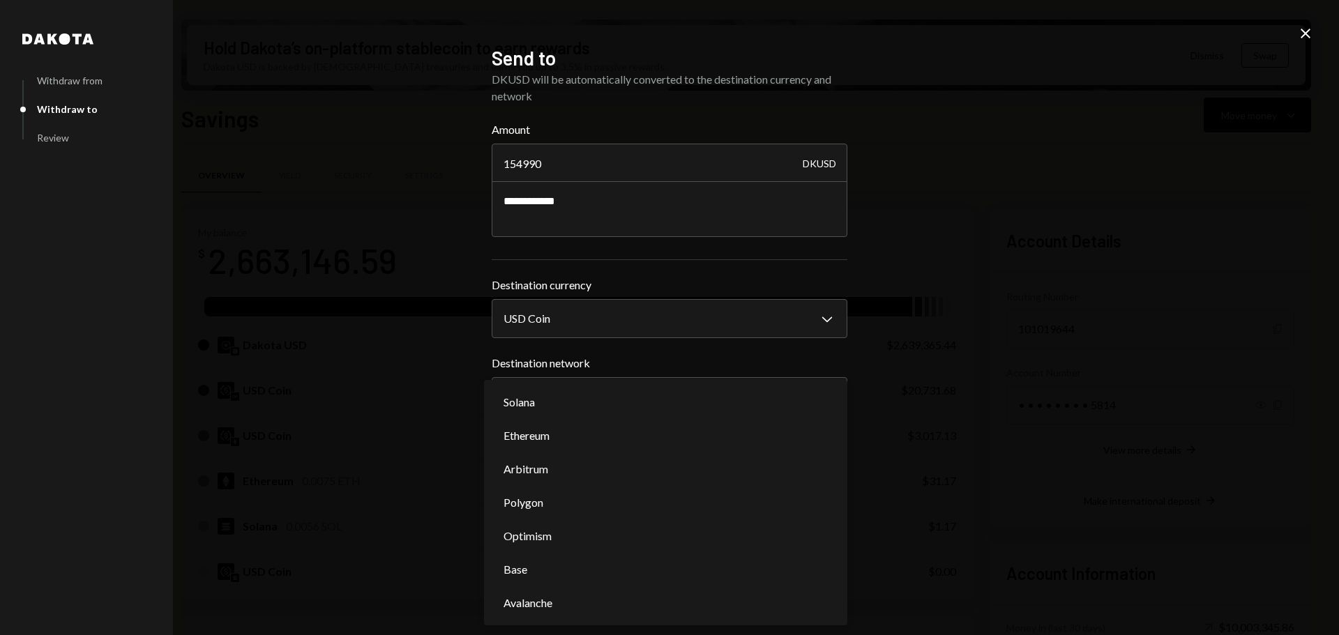
select select "**********"
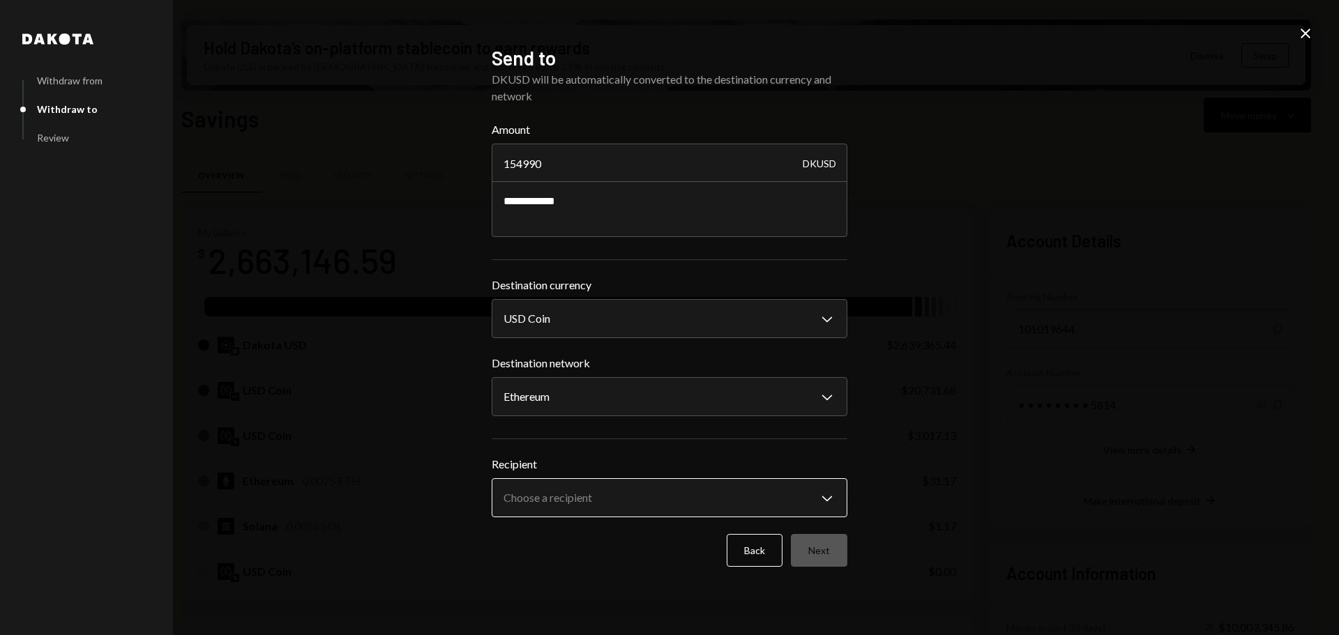
click at [639, 487] on body "M Monad Foundation Caret Down Home Home Inbox Inbox Activities Transactions Acc…" at bounding box center [669, 317] width 1339 height 635
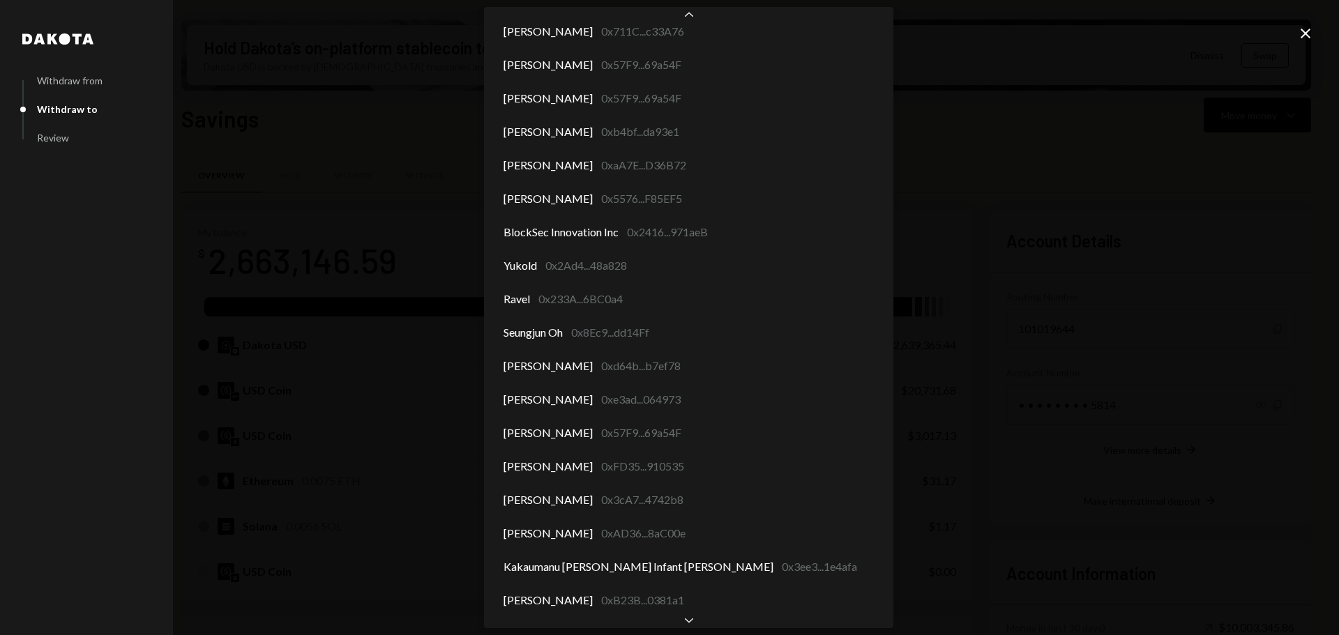
scroll to position [6936, 0]
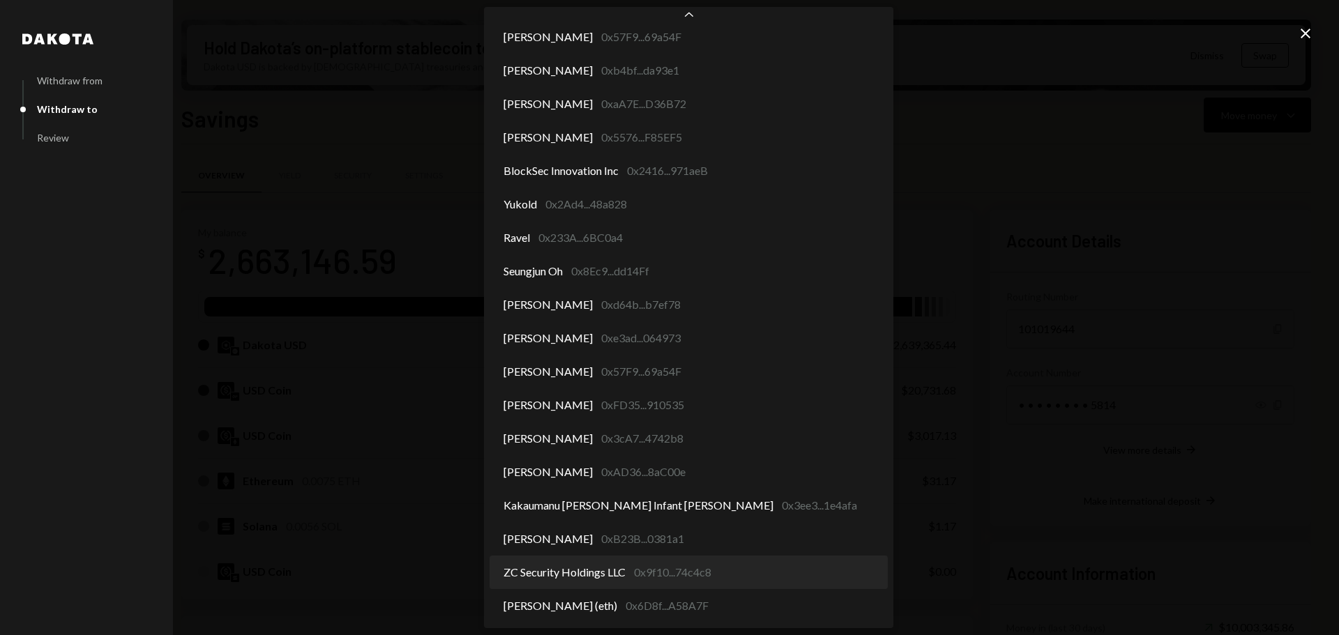
select select "**********"
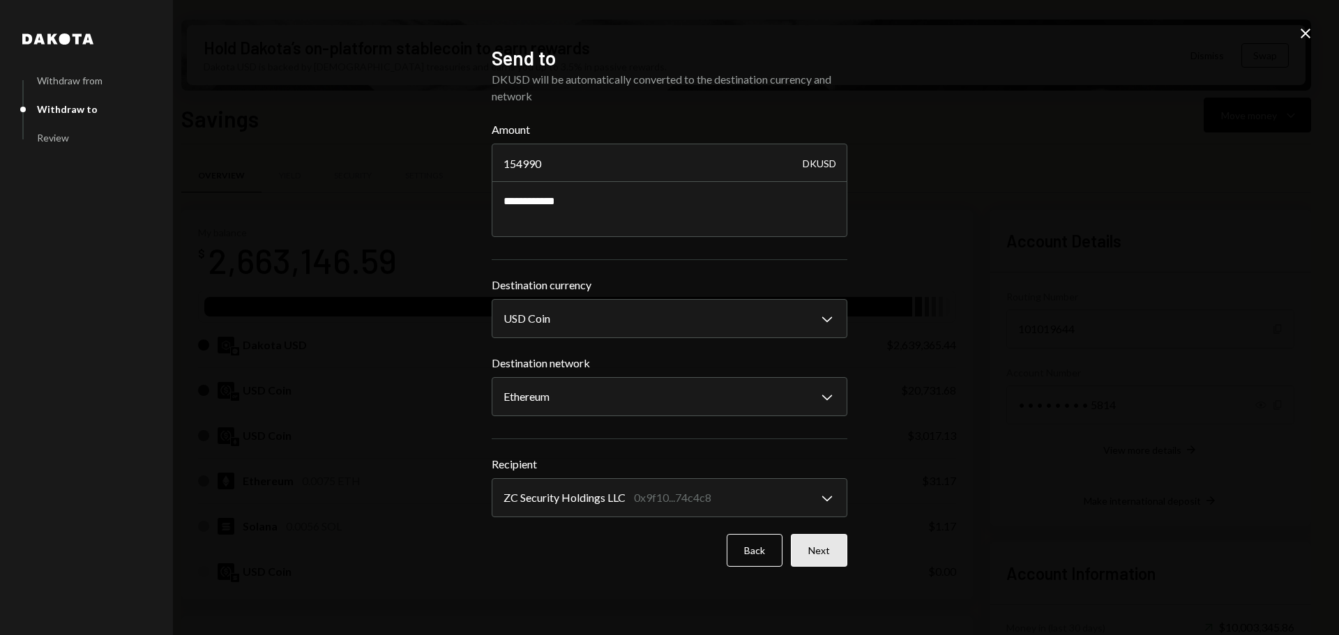
click at [830, 550] on button "Next" at bounding box center [819, 550] width 56 height 33
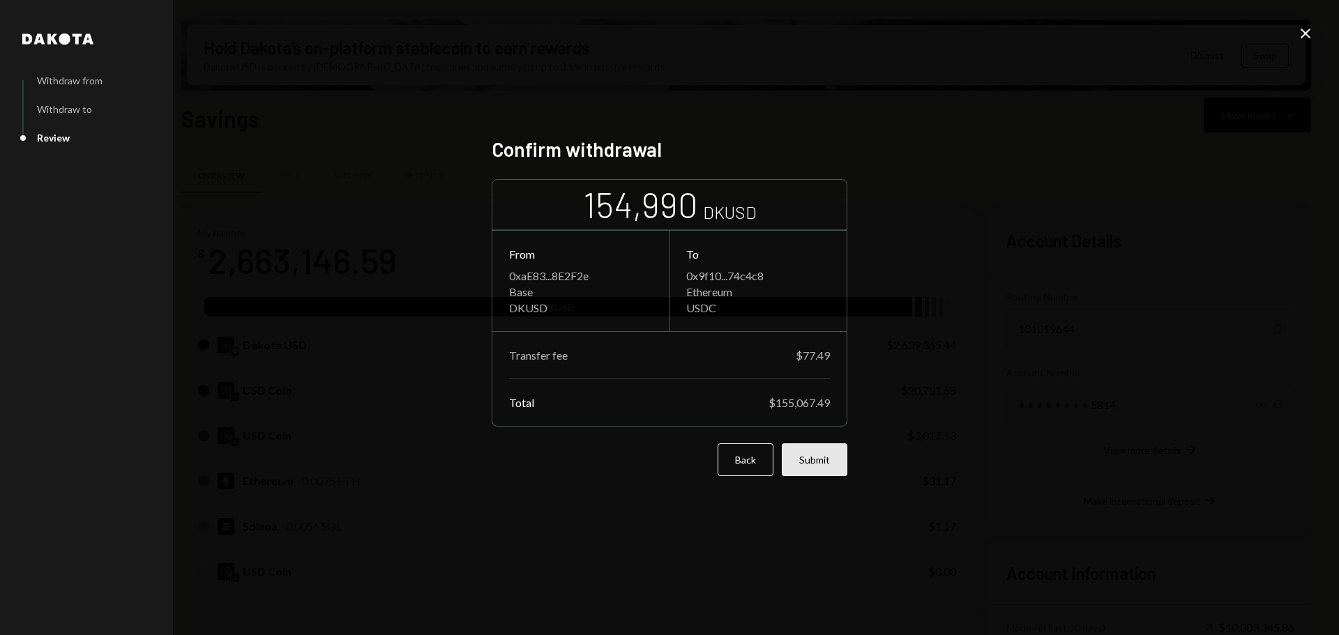
click at [813, 452] on button "Submit" at bounding box center [814, 459] width 66 height 33
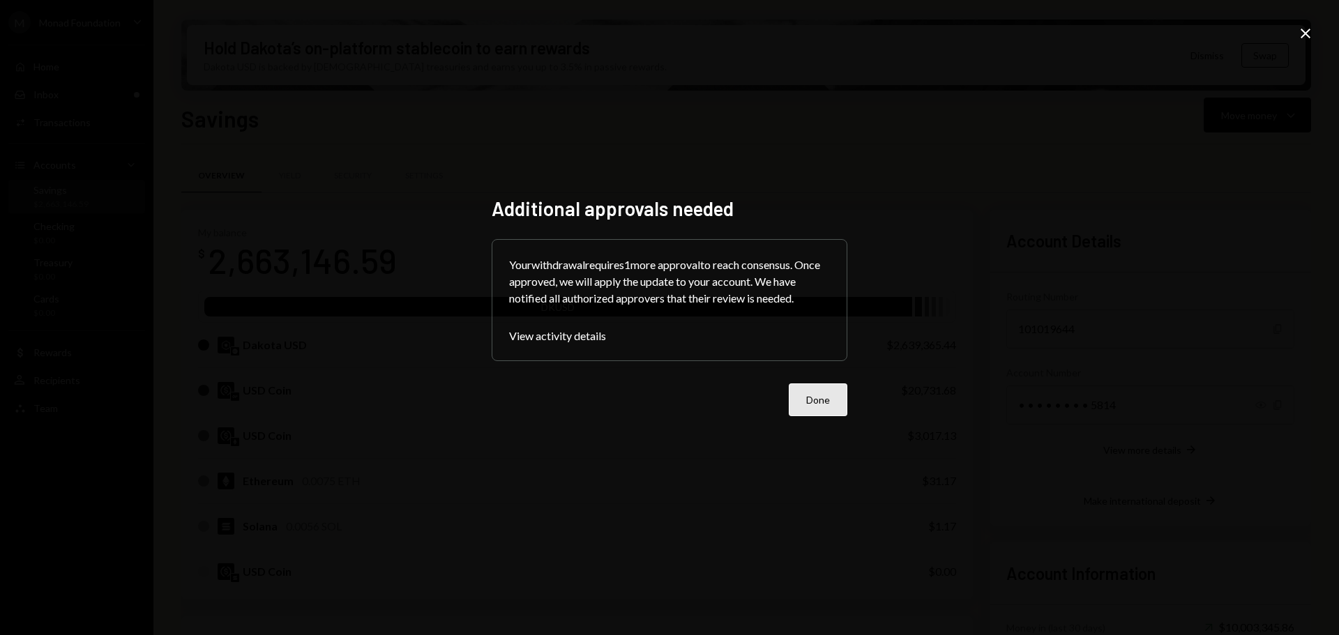
click at [832, 390] on button "Done" at bounding box center [817, 399] width 59 height 33
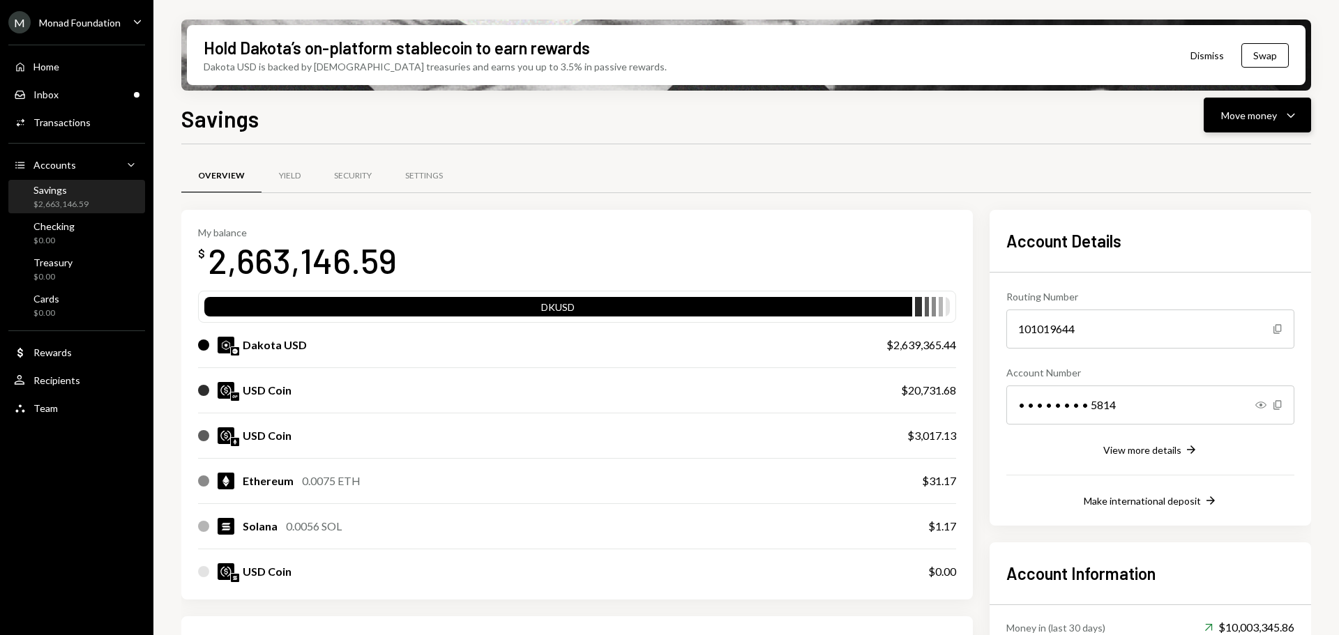
click at [1267, 111] on div "Move money" at bounding box center [1249, 115] width 56 height 15
click at [1214, 155] on div "Send" at bounding box center [1246, 157] width 102 height 15
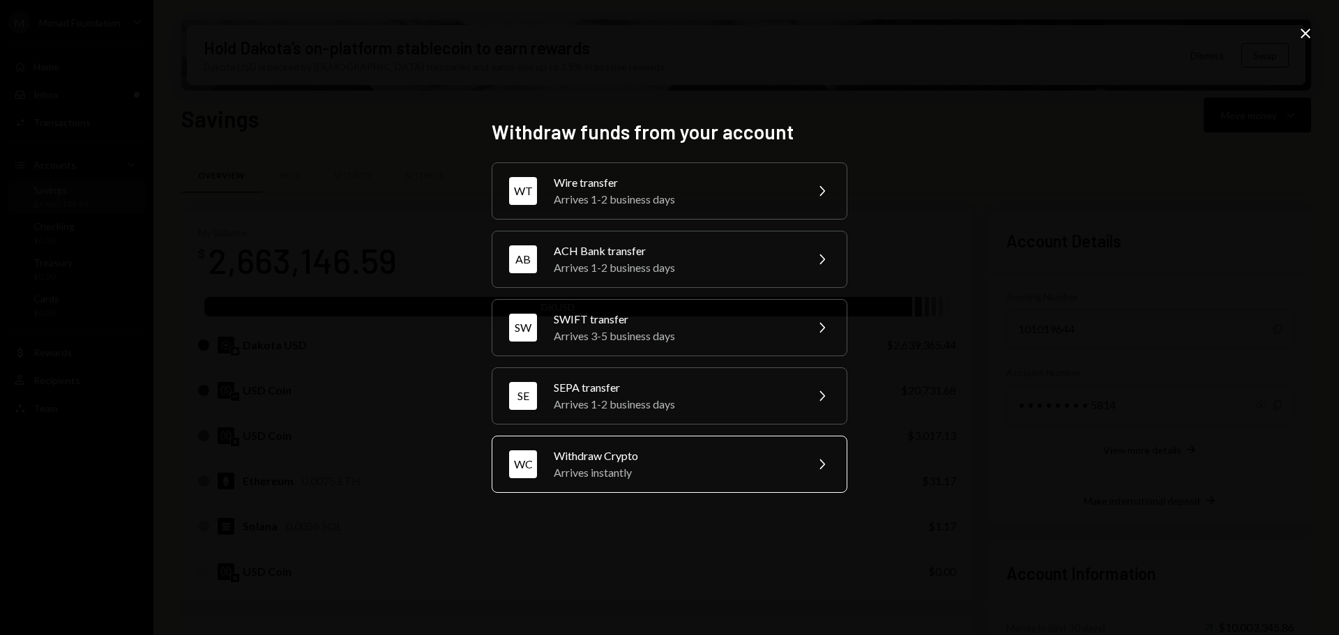
click at [662, 470] on div "Arrives instantly" at bounding box center [675, 472] width 243 height 17
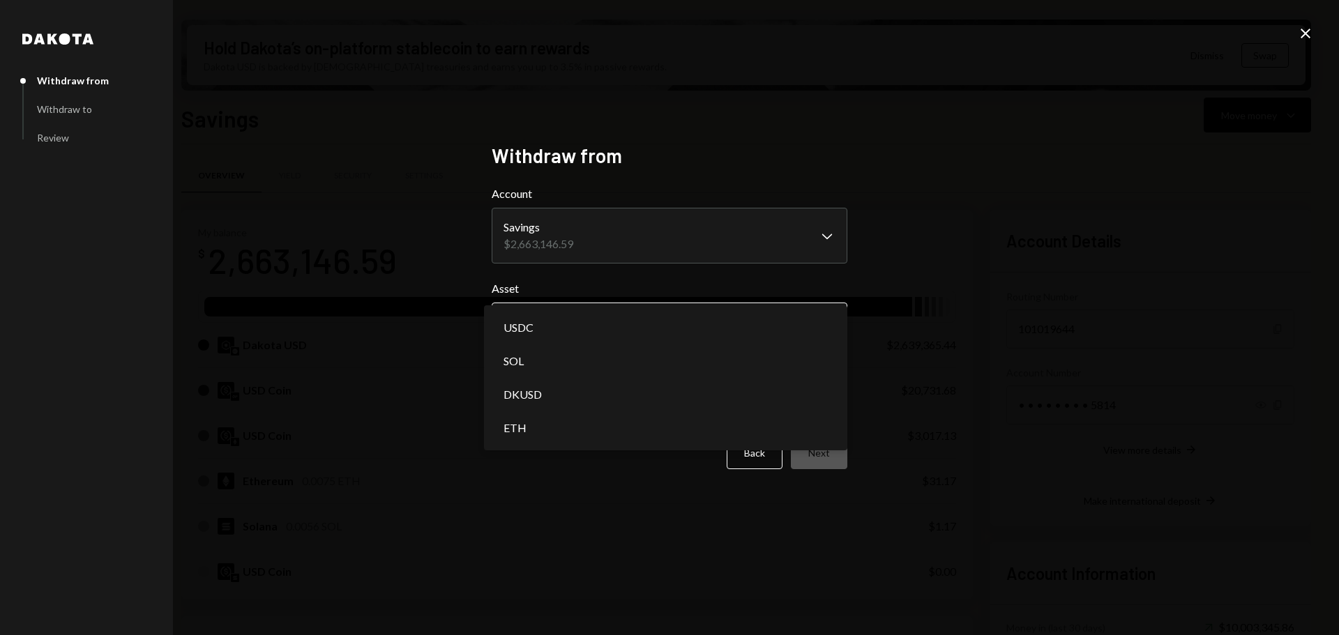
click at [638, 311] on body "M Monad Foundation Caret Down Home Home Inbox Inbox Activities Transactions Acc…" at bounding box center [669, 317] width 1339 height 635
click at [955, 329] on div "**********" at bounding box center [669, 317] width 1339 height 635
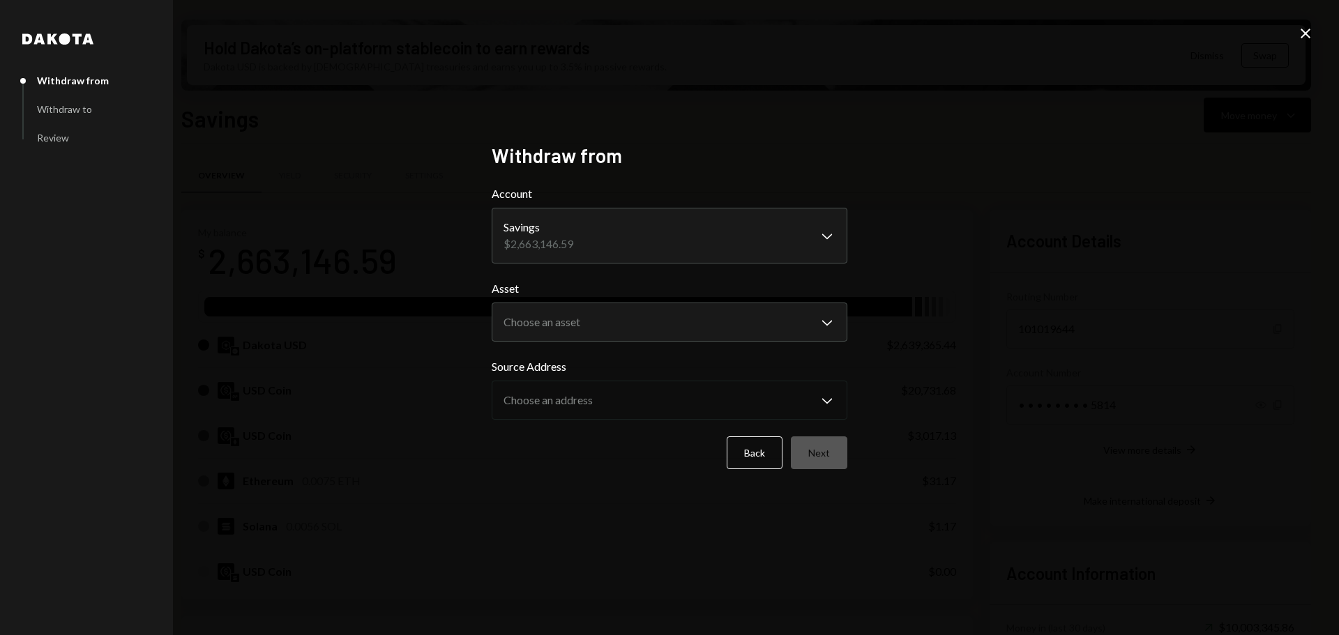
click at [1306, 30] on icon "Close" at bounding box center [1305, 33] width 17 height 17
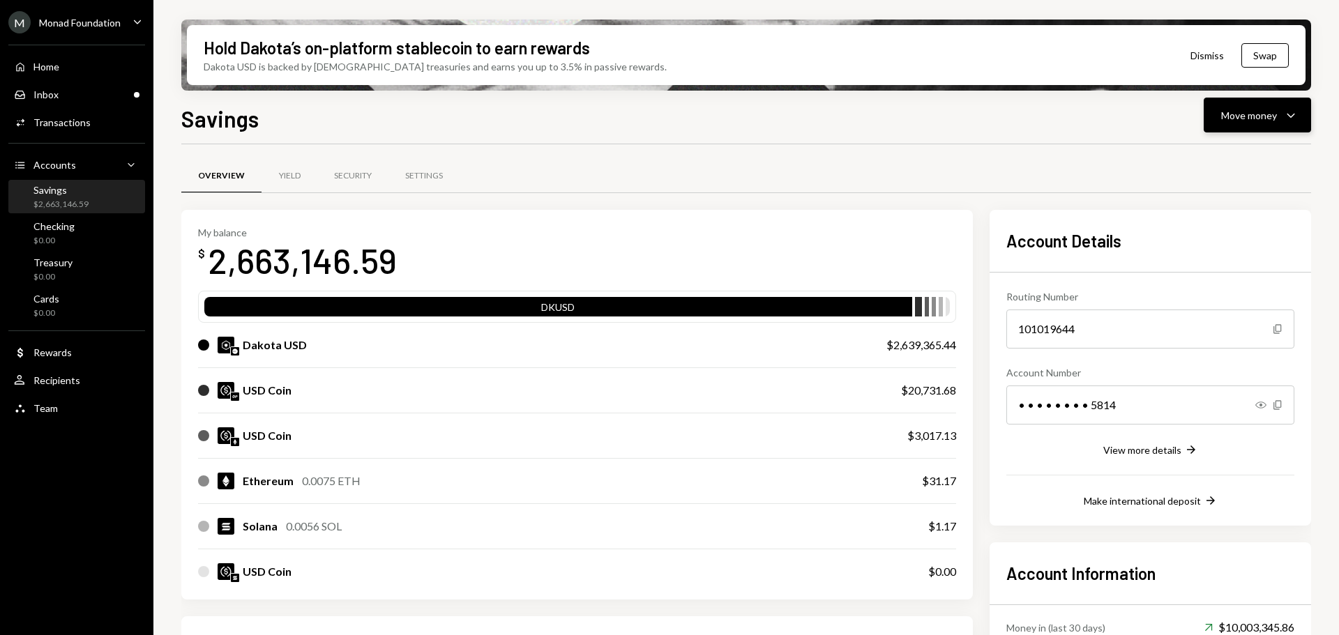
click at [1255, 124] on button "Move money Caret Down" at bounding box center [1256, 115] width 107 height 35
click at [1217, 152] on div "Send" at bounding box center [1246, 157] width 102 height 15
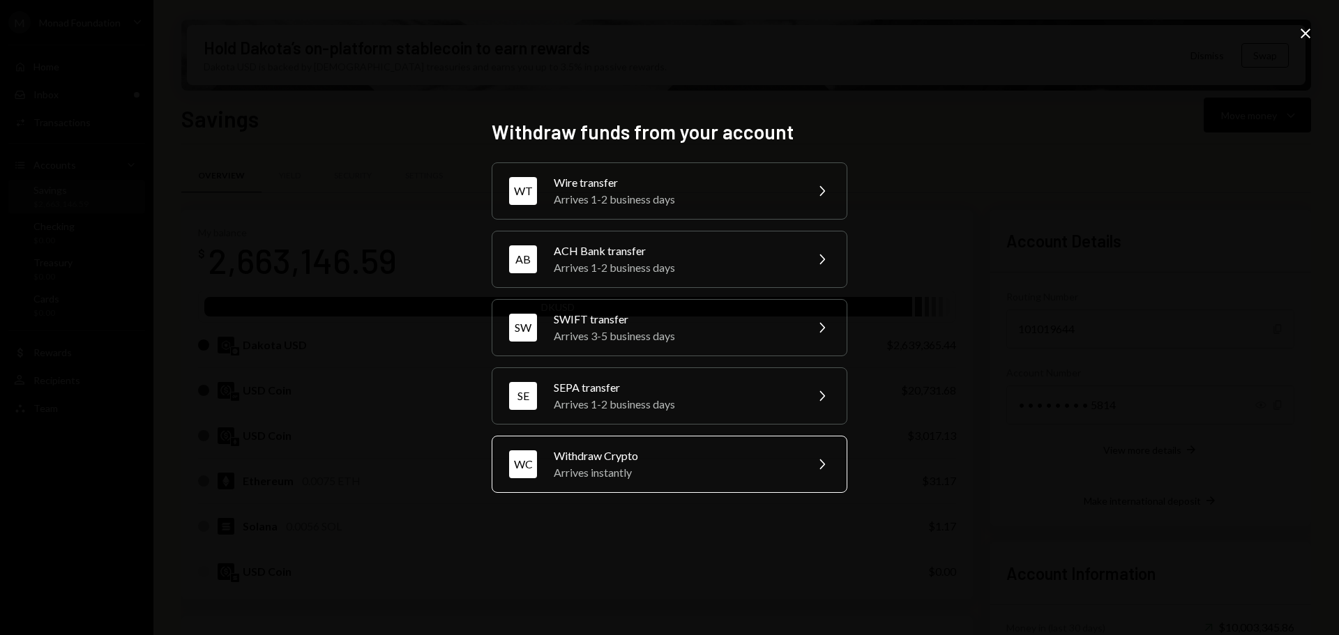
click at [650, 467] on div "Arrives instantly" at bounding box center [675, 472] width 243 height 17
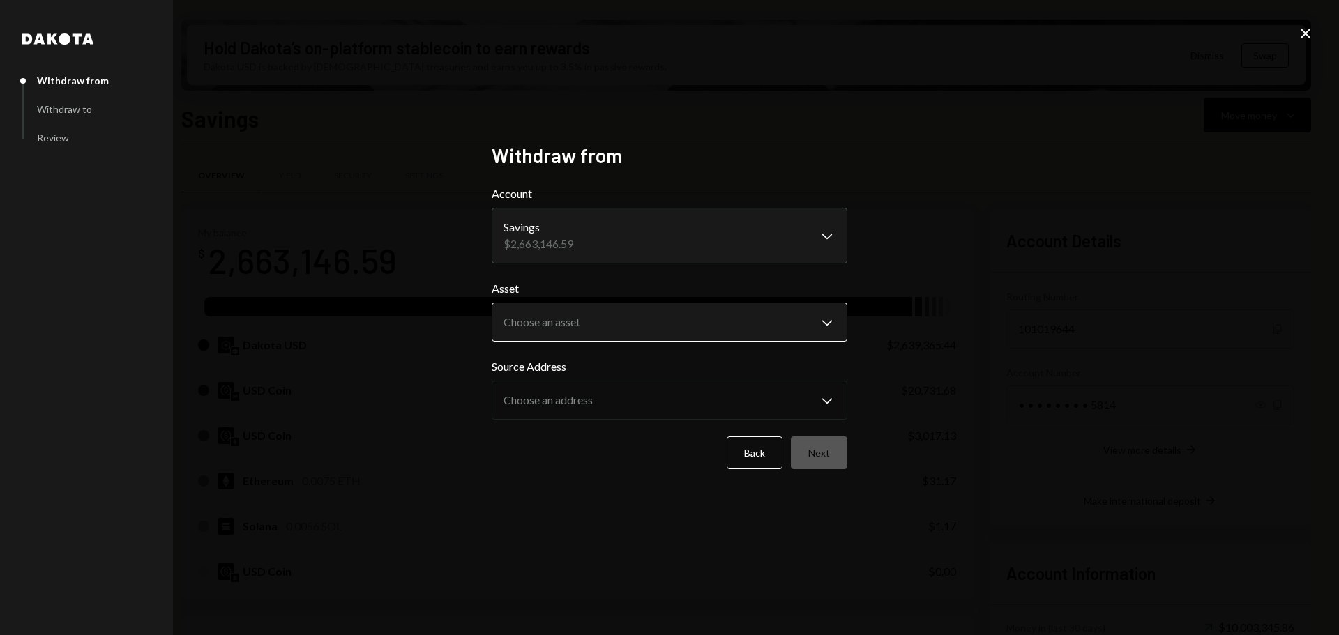
click at [636, 316] on body "M Monad Foundation Caret Down Home Home Inbox Inbox Activities Transactions Acc…" at bounding box center [669, 317] width 1339 height 635
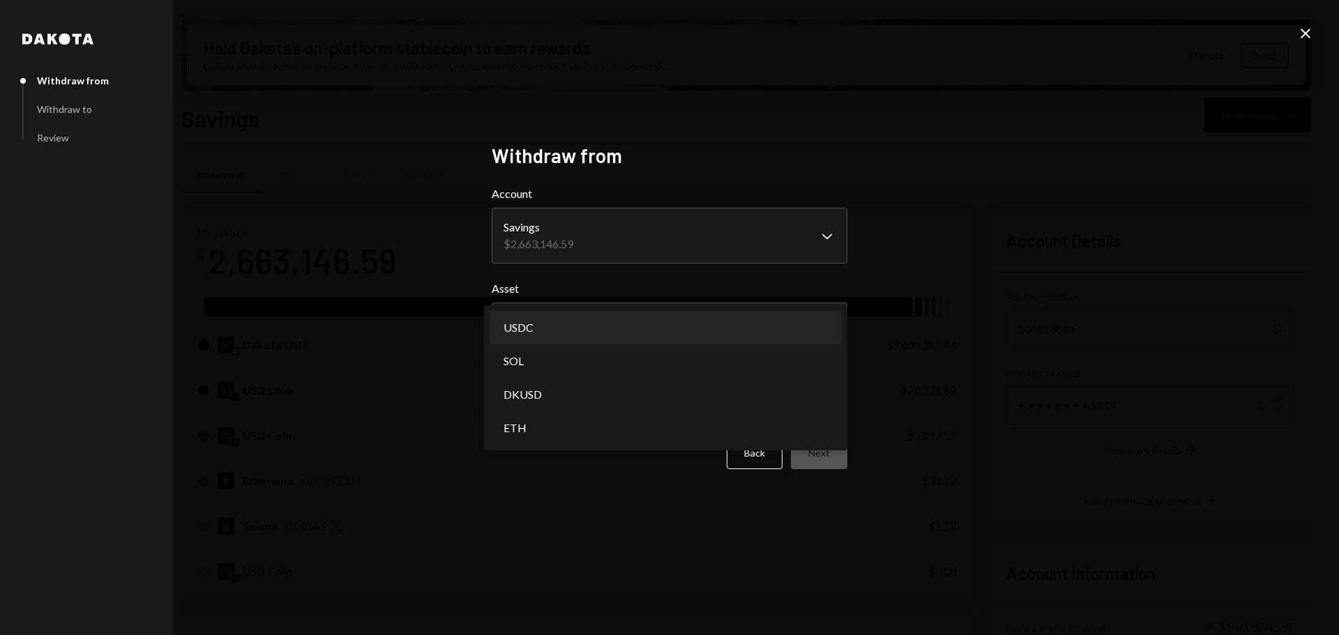
select select "****"
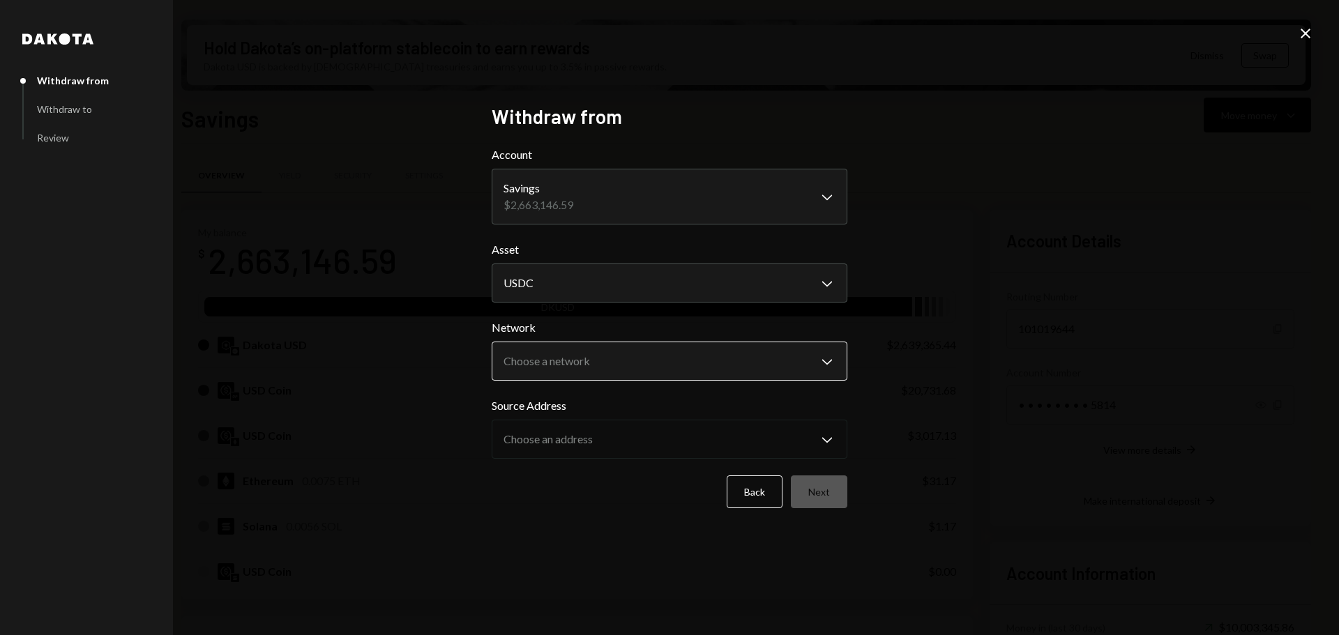
click at [662, 362] on body "M Monad Foundation Caret Down Home Home Inbox Inbox Activities Transactions Acc…" at bounding box center [669, 317] width 1339 height 635
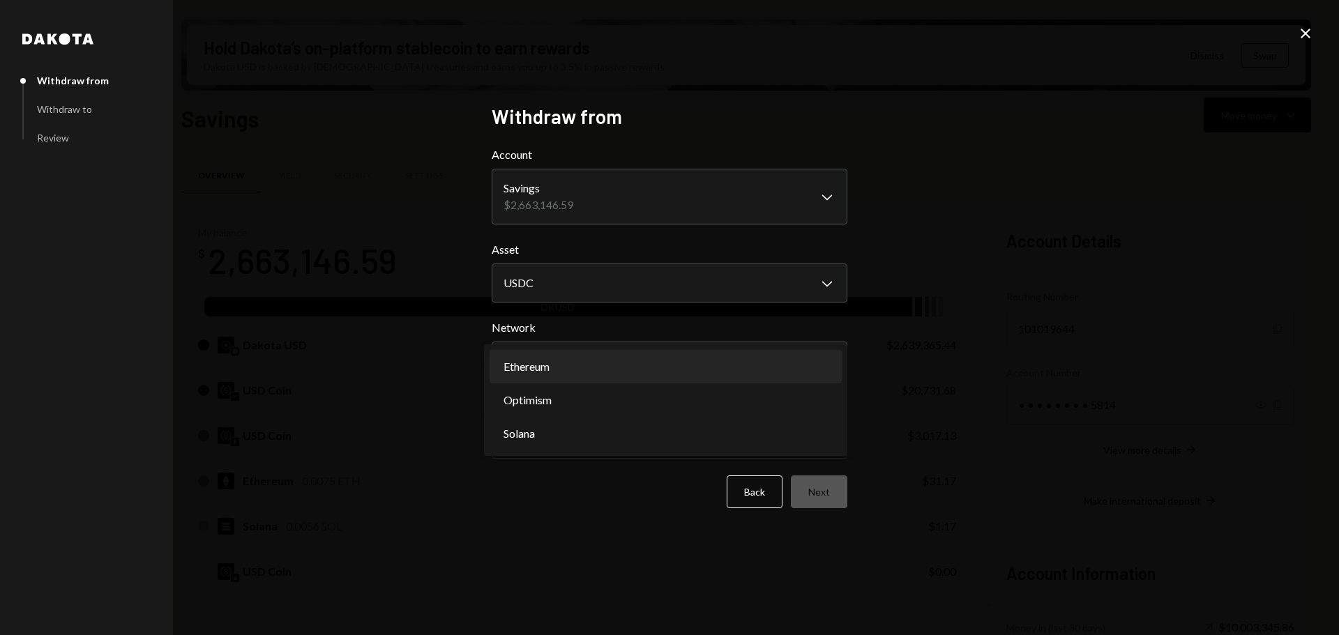
select select "**********"
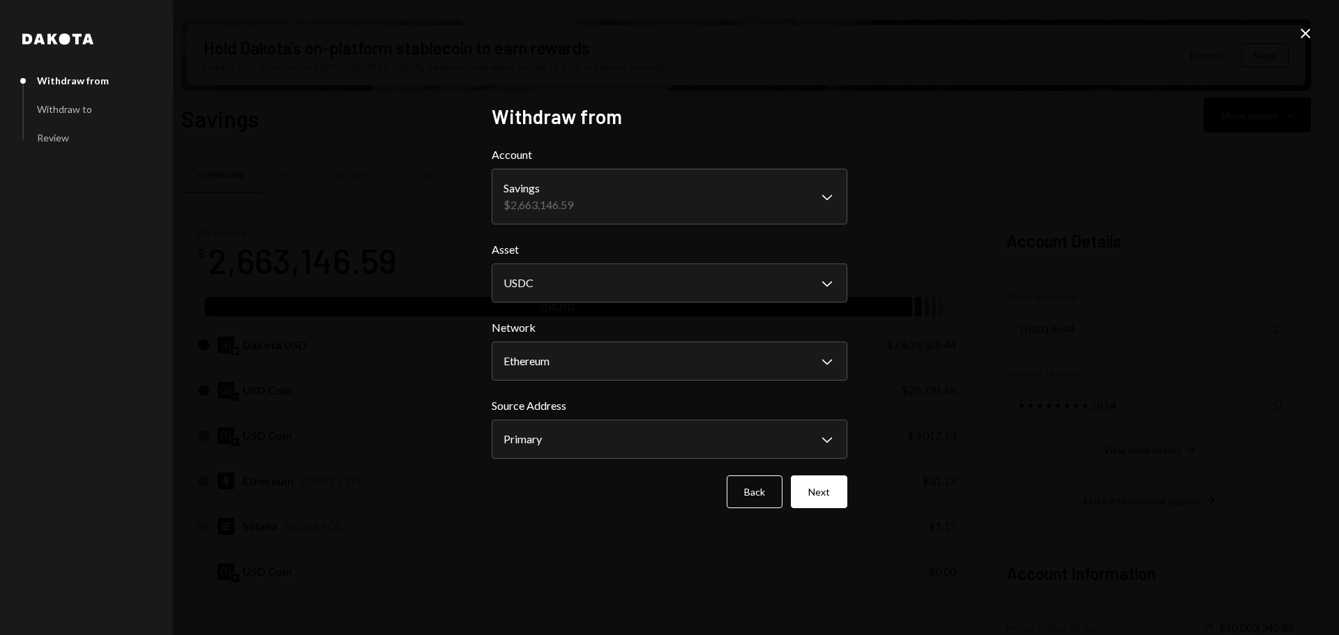
click at [818, 483] on button "Next" at bounding box center [819, 491] width 56 height 33
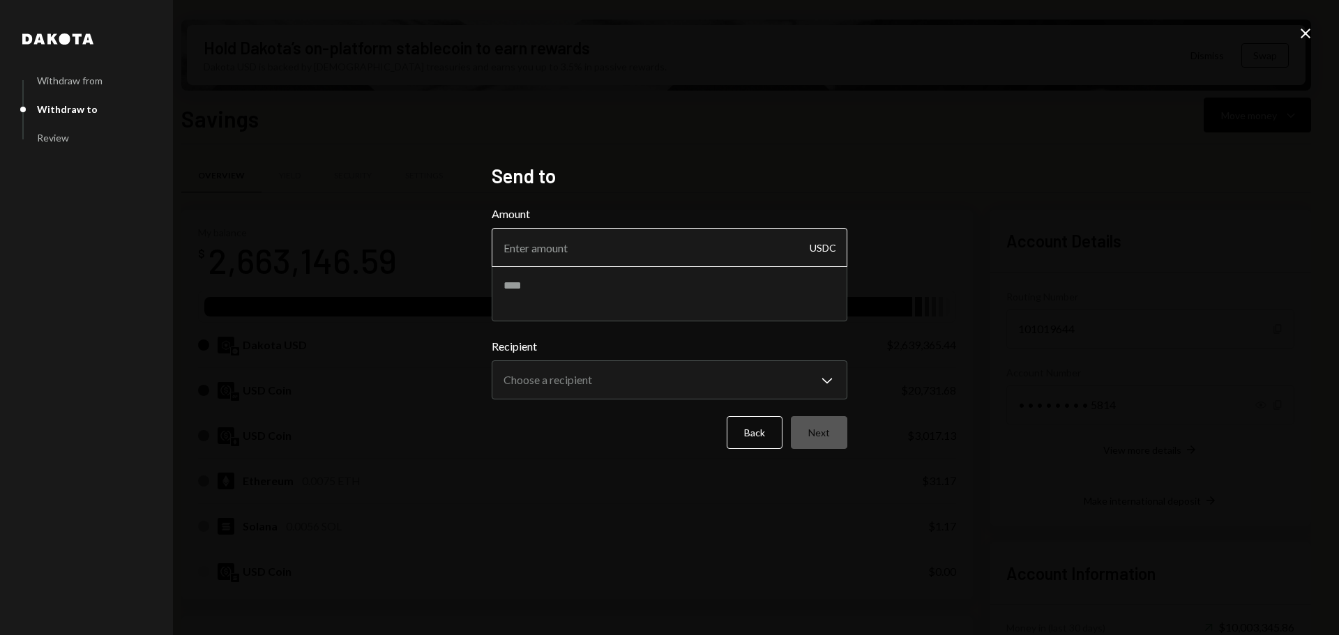
drag, startPoint x: 540, startPoint y: 252, endPoint x: 558, endPoint y: 252, distance: 17.4
click at [546, 251] on input "Amount" at bounding box center [669, 247] width 356 height 39
type input "470"
click at [610, 282] on textarea at bounding box center [669, 294] width 356 height 56
click at [551, 282] on textarea "**********" at bounding box center [669, 294] width 356 height 56
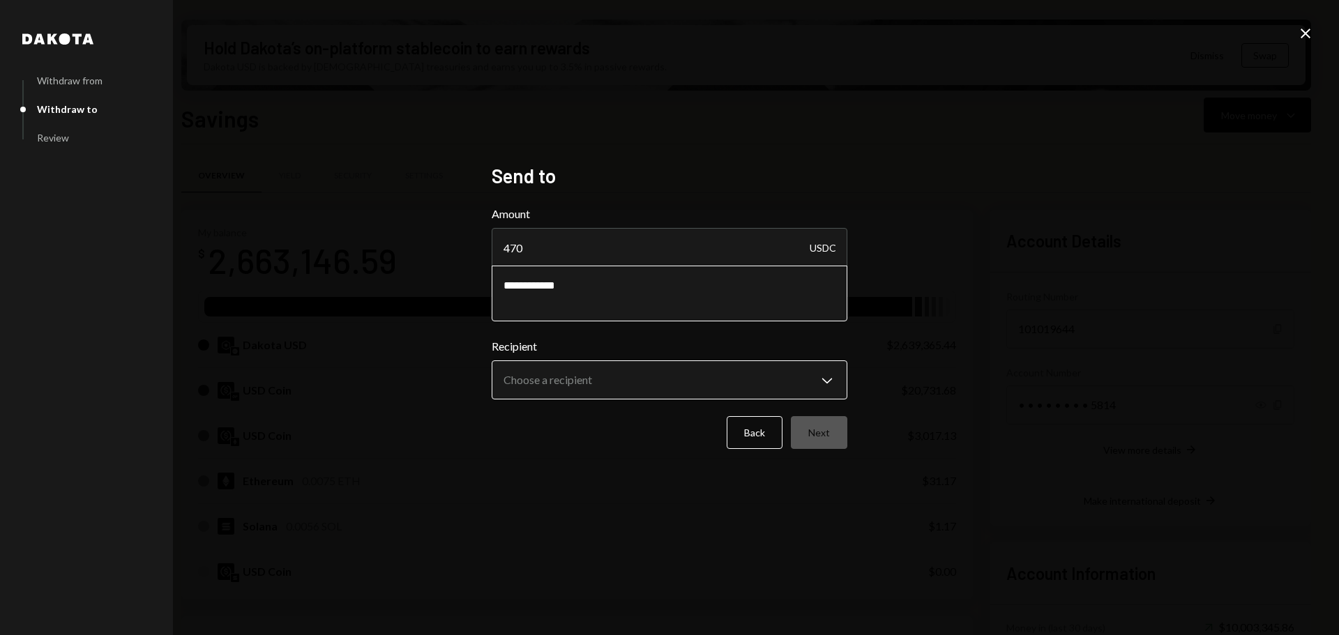
type textarea "**********"
click at [589, 367] on body "M Monad Foundation Caret Down Home Home Inbox Inbox Activities Transactions Acc…" at bounding box center [669, 317] width 1339 height 635
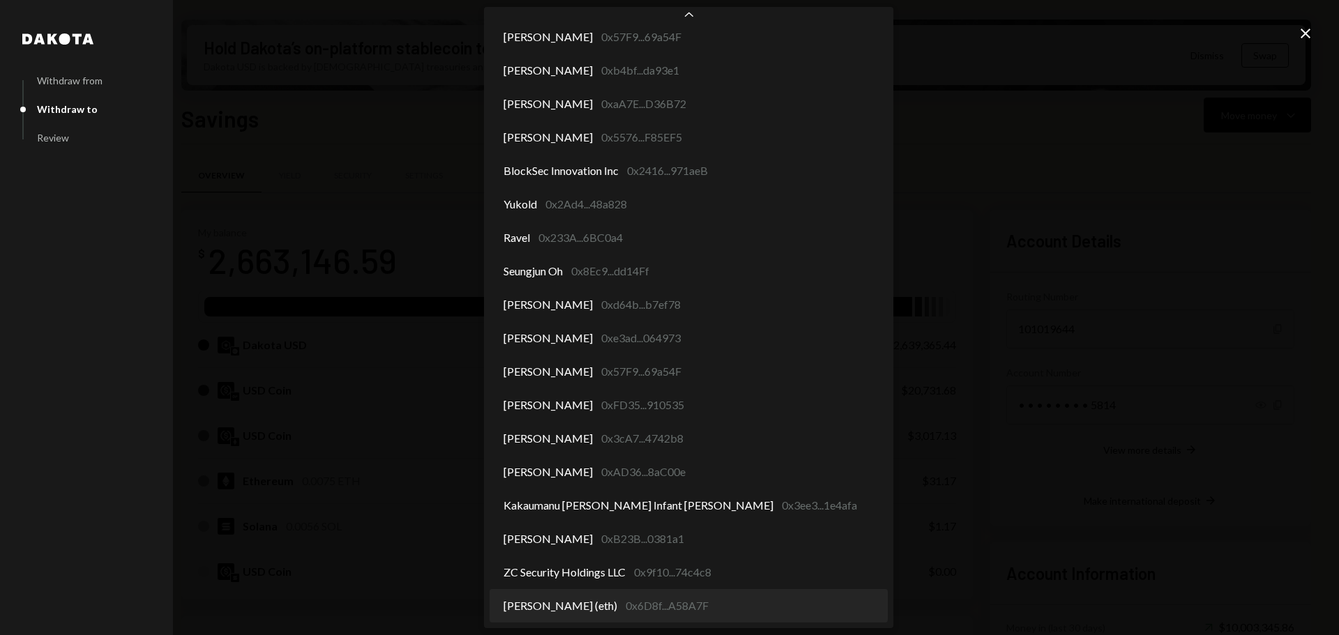
select select "**********"
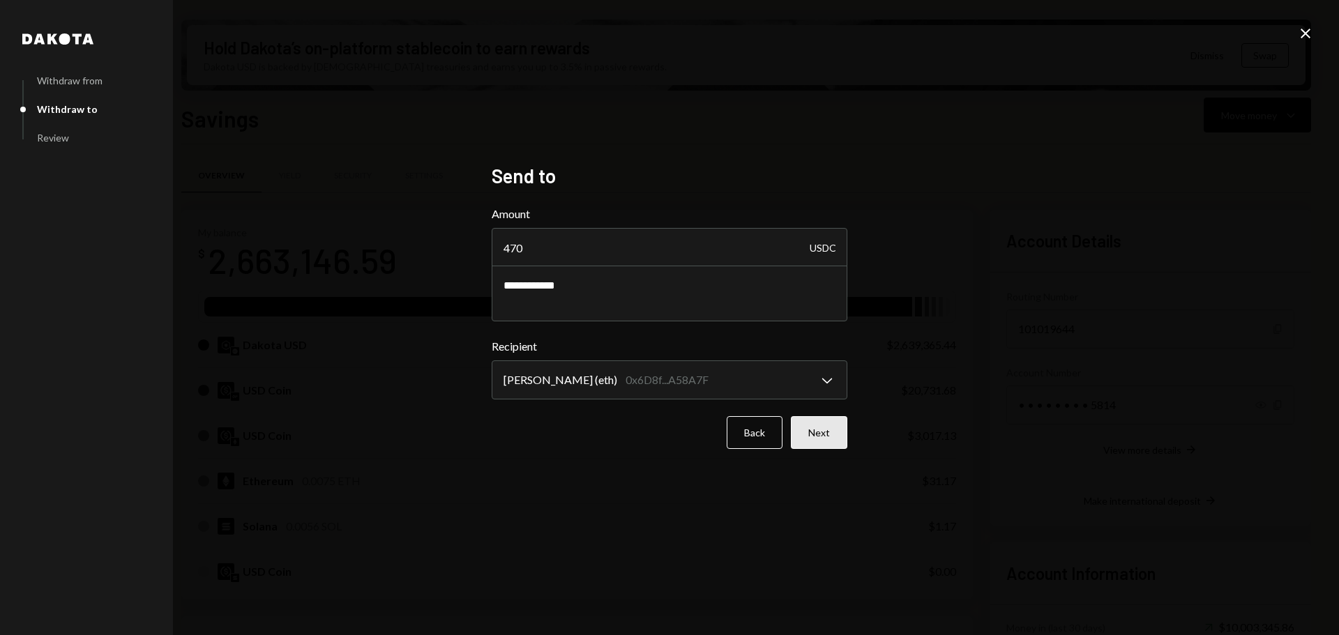
click at [819, 425] on button "Next" at bounding box center [819, 432] width 56 height 33
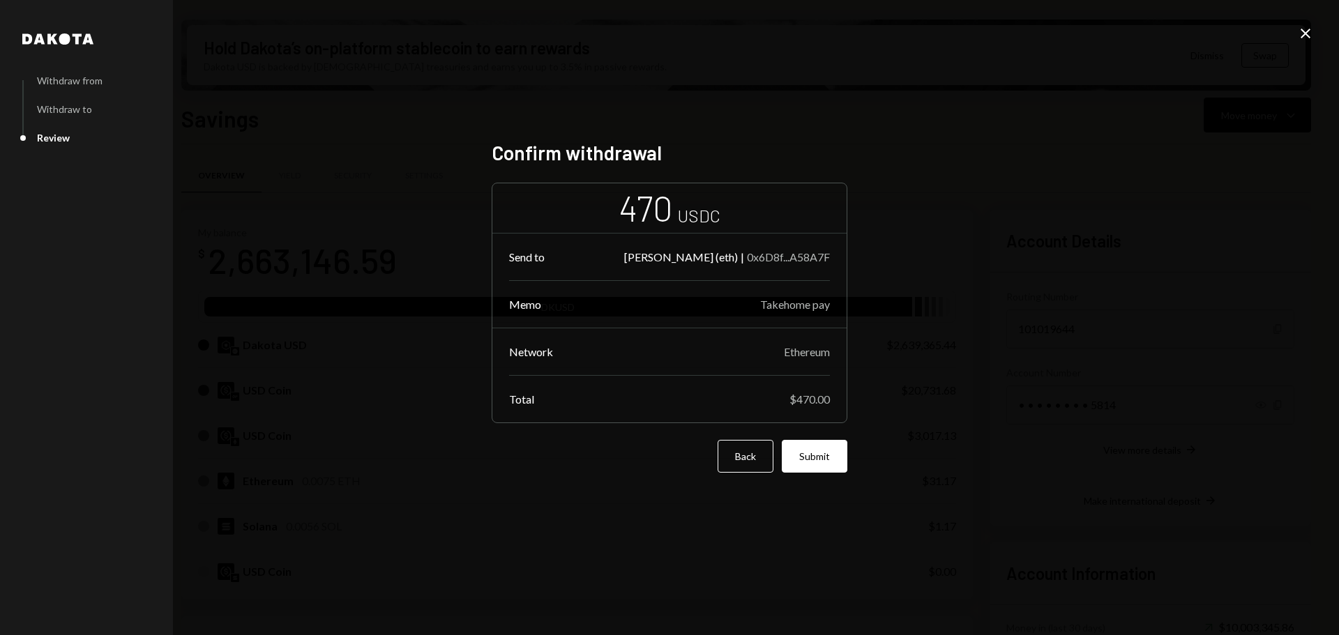
click at [821, 450] on button "Submit" at bounding box center [814, 456] width 66 height 33
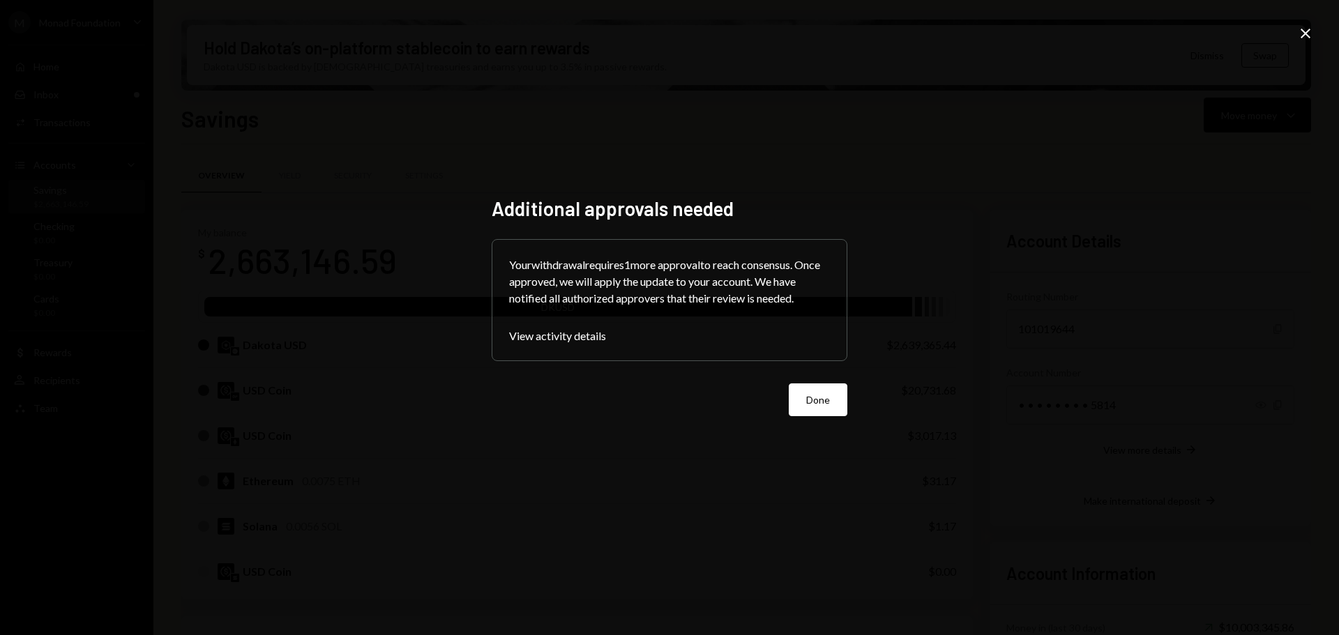
drag, startPoint x: 833, startPoint y: 390, endPoint x: 733, endPoint y: 418, distance: 103.3
click at [830, 392] on button "Done" at bounding box center [817, 399] width 59 height 33
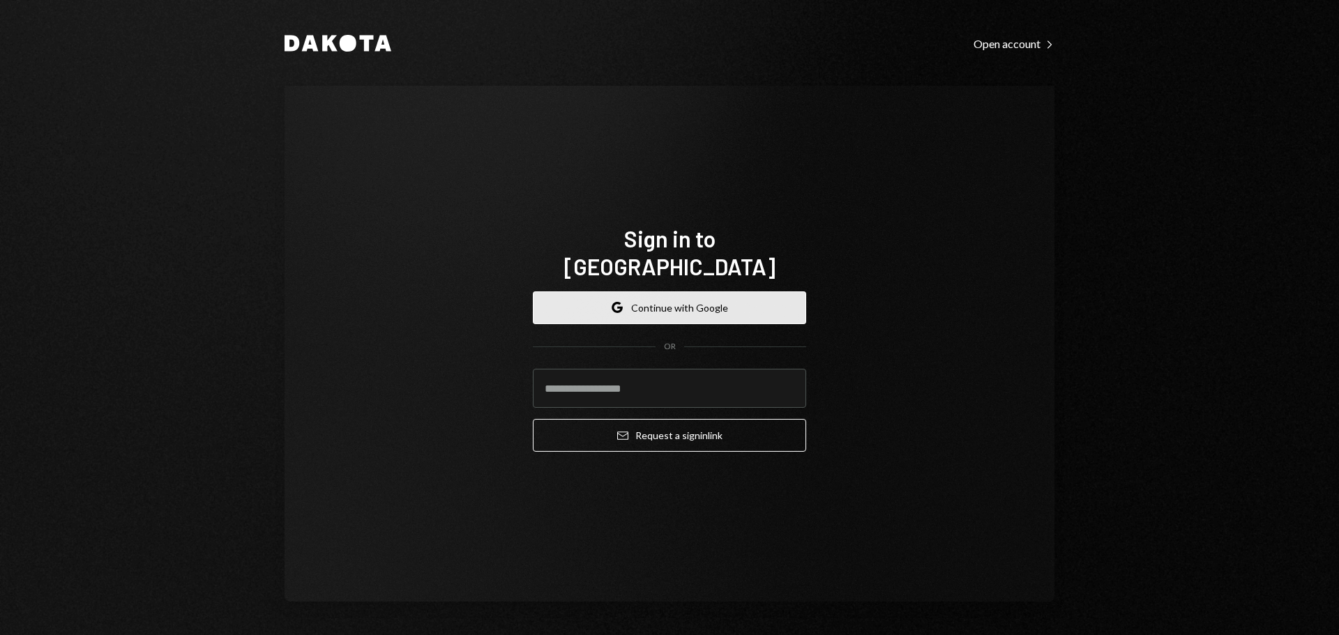
click at [689, 291] on button "Google Continue with Google" at bounding box center [669, 307] width 273 height 33
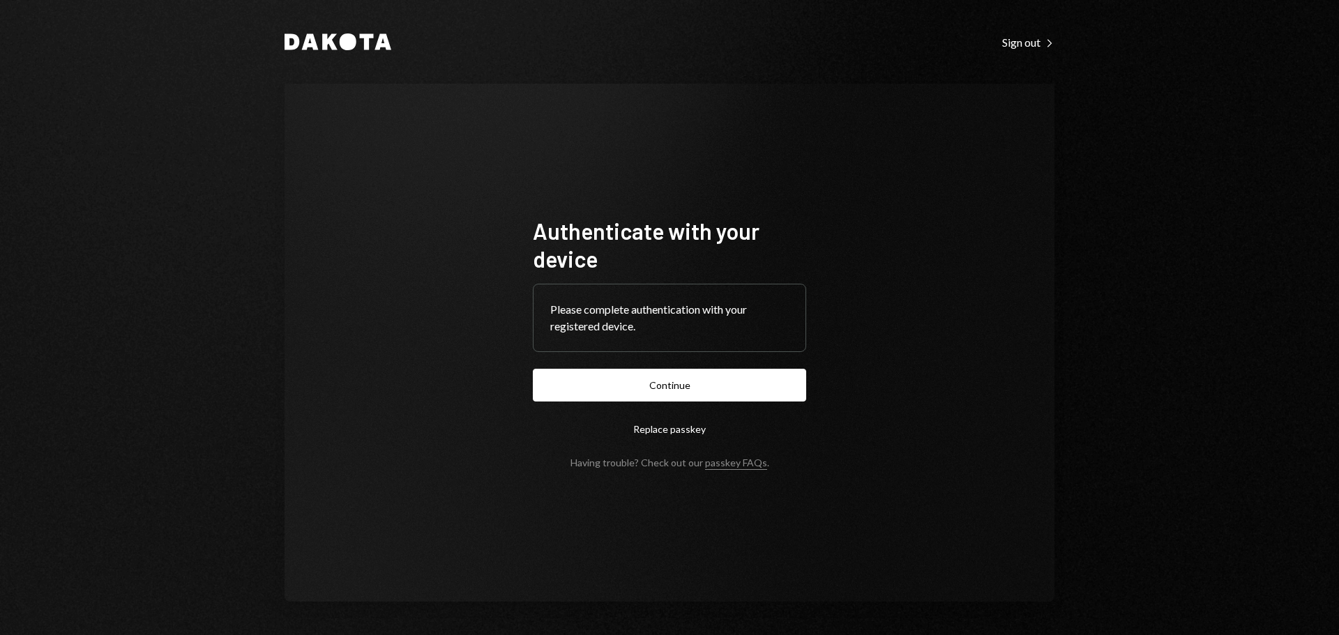
click at [719, 384] on button "Continue" at bounding box center [669, 385] width 273 height 33
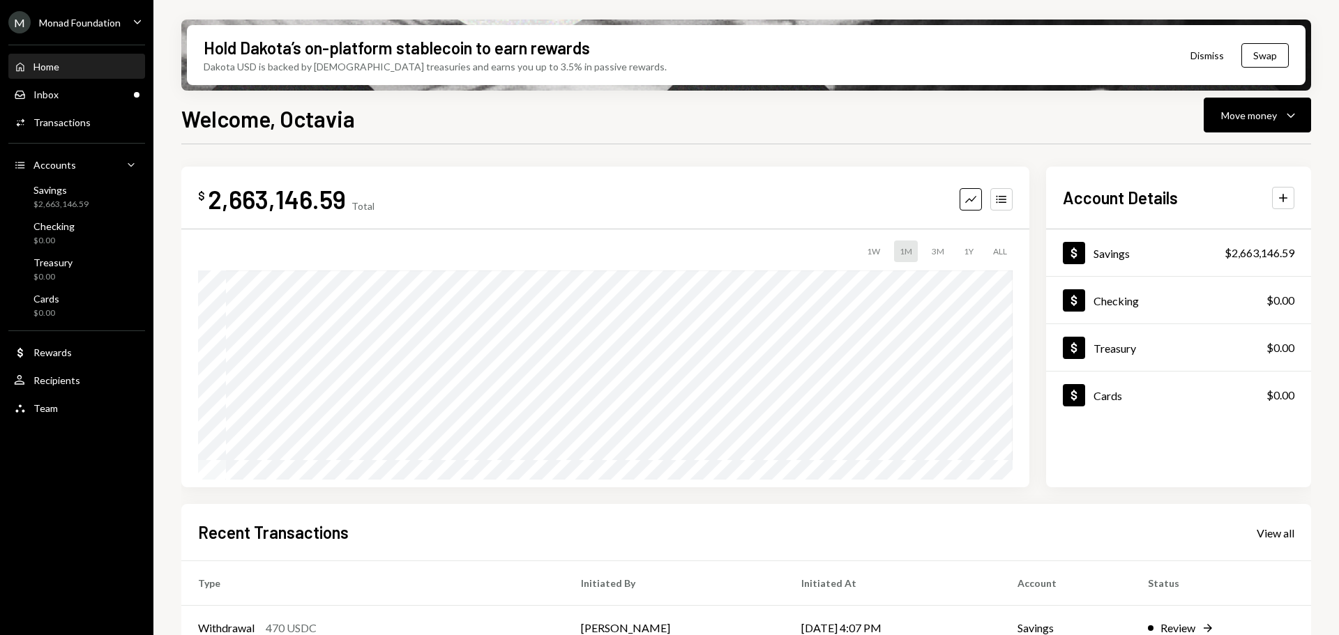
click at [126, 19] on div "M Monad Foundation Caret Down" at bounding box center [76, 22] width 153 height 22
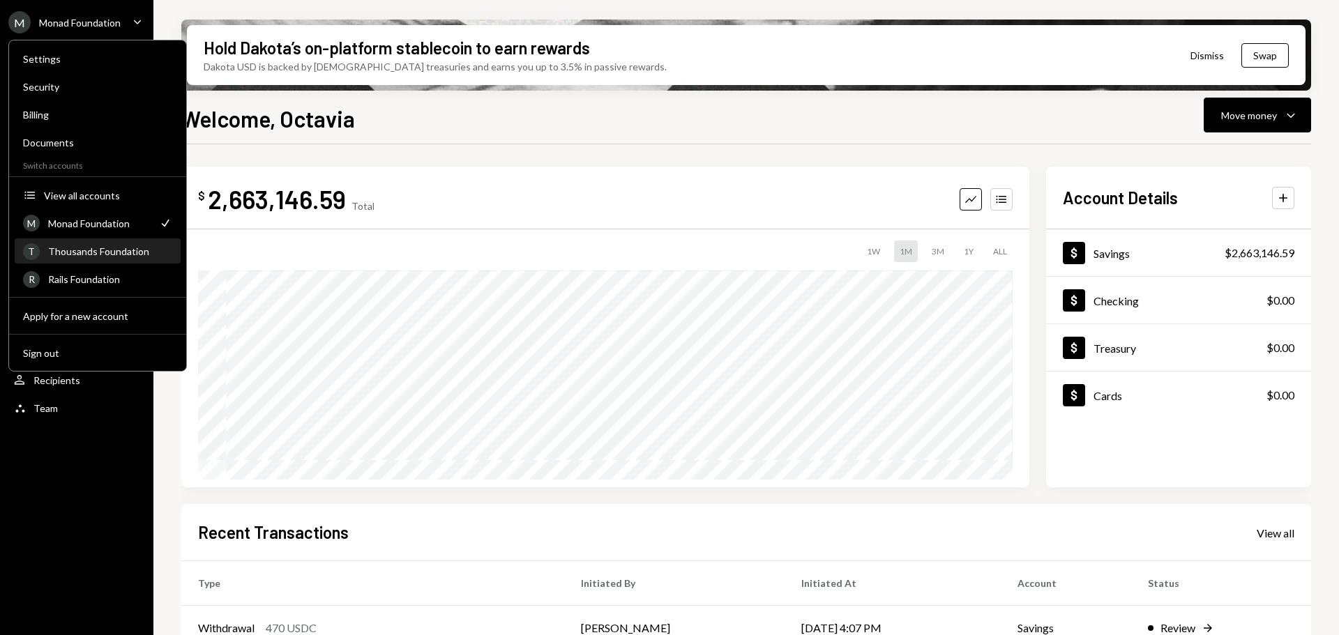
click at [69, 262] on div "T Thousands Foundation" at bounding box center [97, 252] width 149 height 24
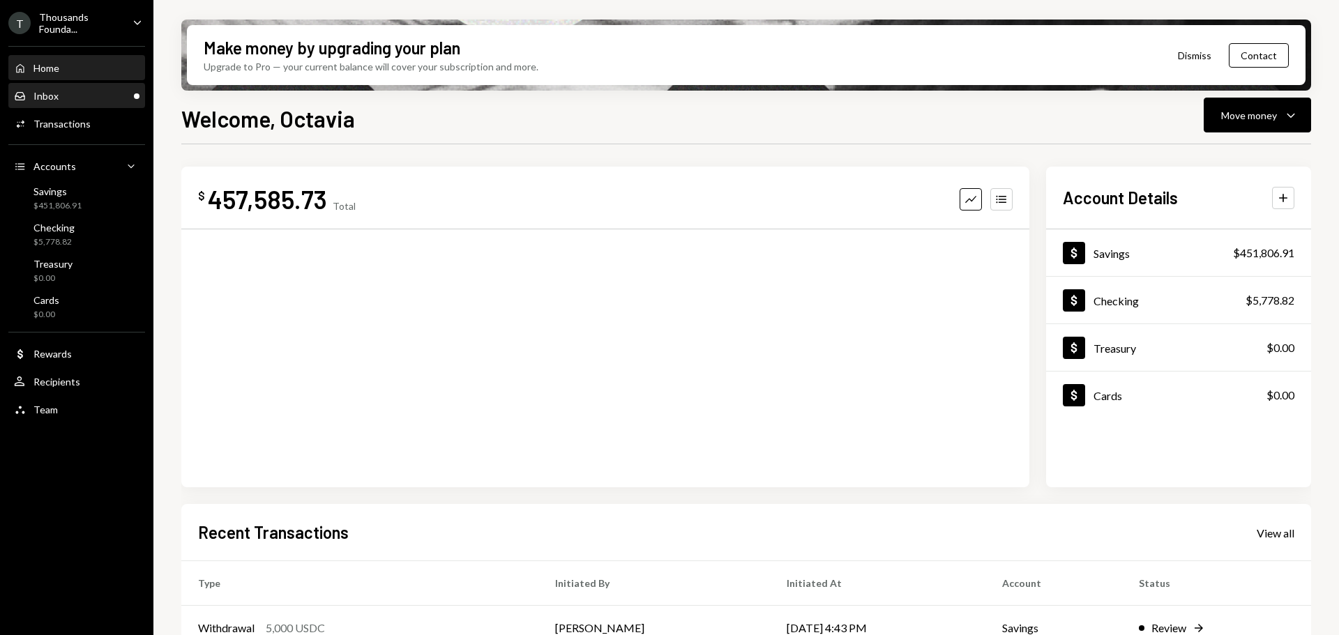
click at [93, 100] on div "Inbox Inbox" at bounding box center [76, 96] width 125 height 13
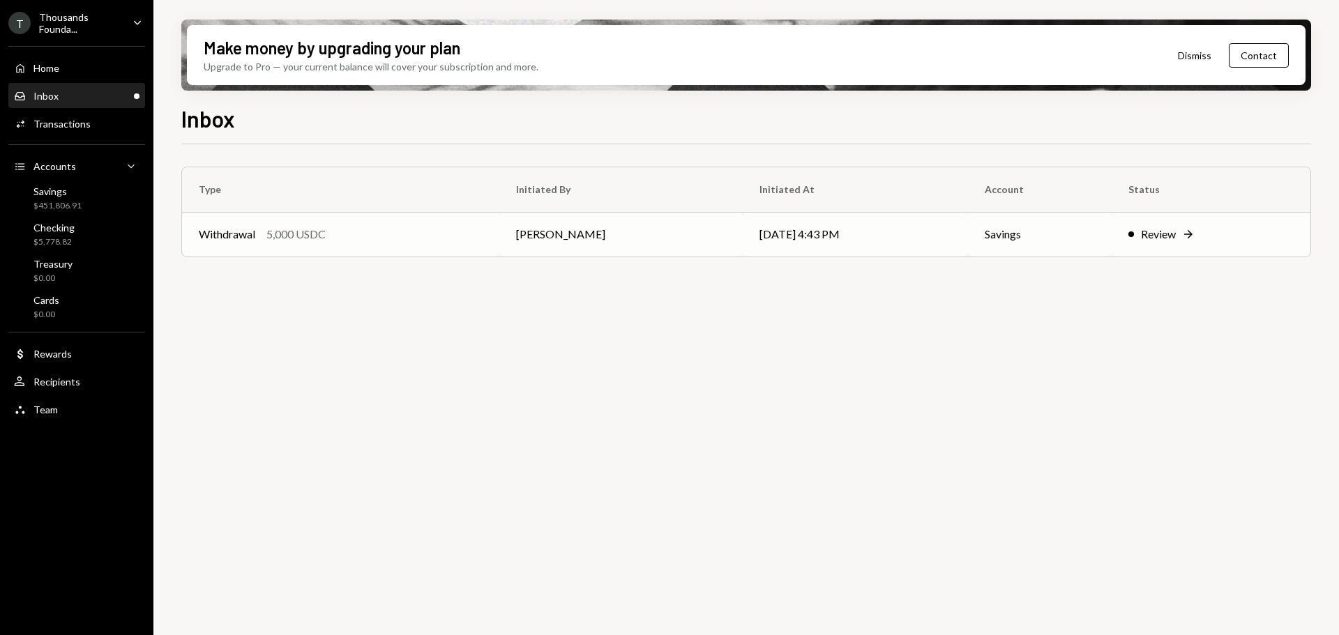
click at [300, 241] on div "5,000 USDC" at bounding box center [295, 234] width 59 height 17
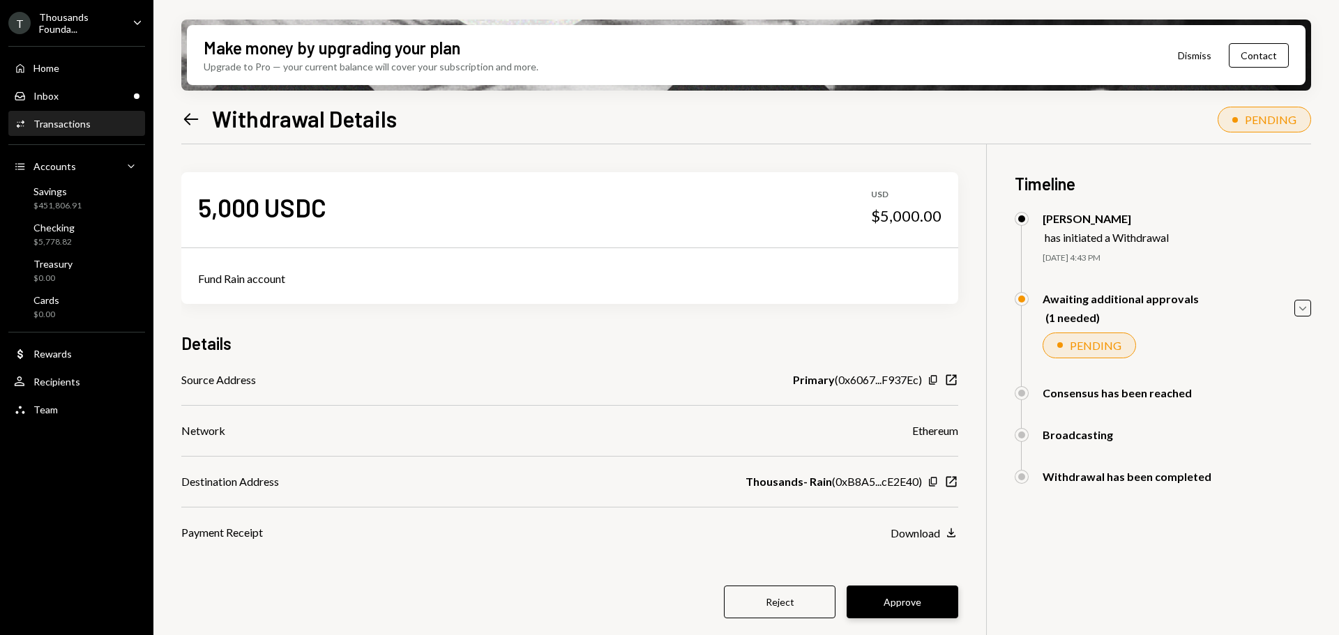
click at [894, 589] on button "Approve" at bounding box center [902, 602] width 112 height 33
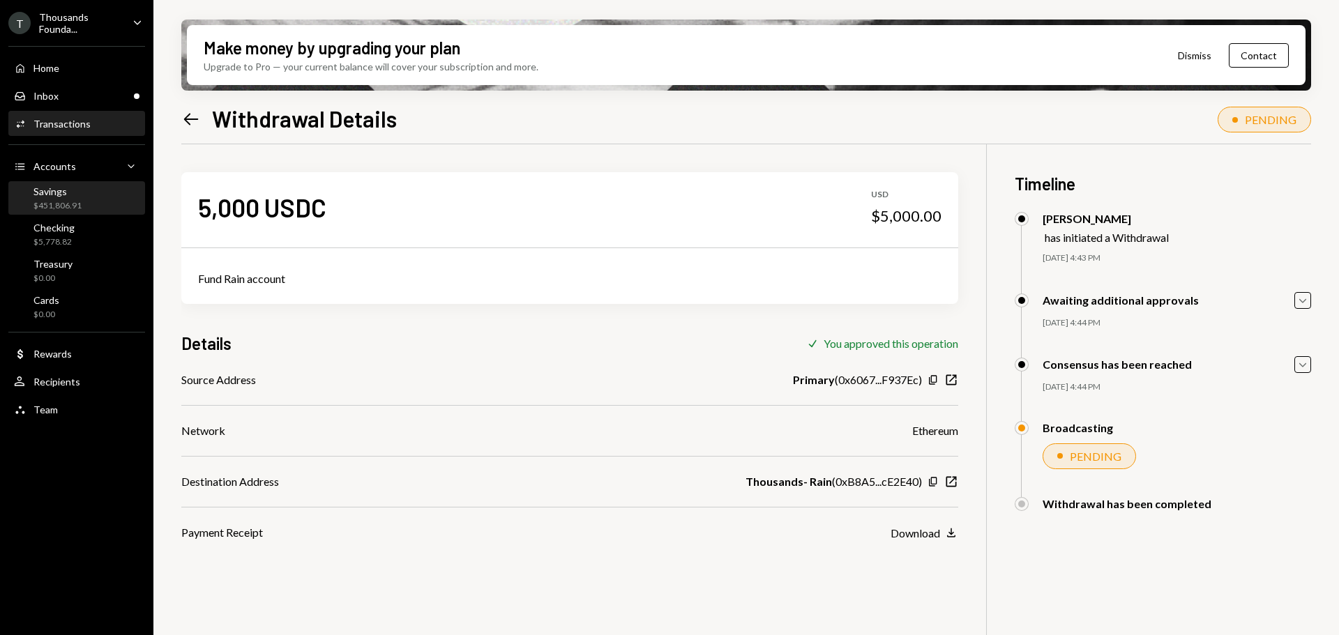
click at [68, 197] on div "Savings $451,806.91" at bounding box center [57, 198] width 48 height 26
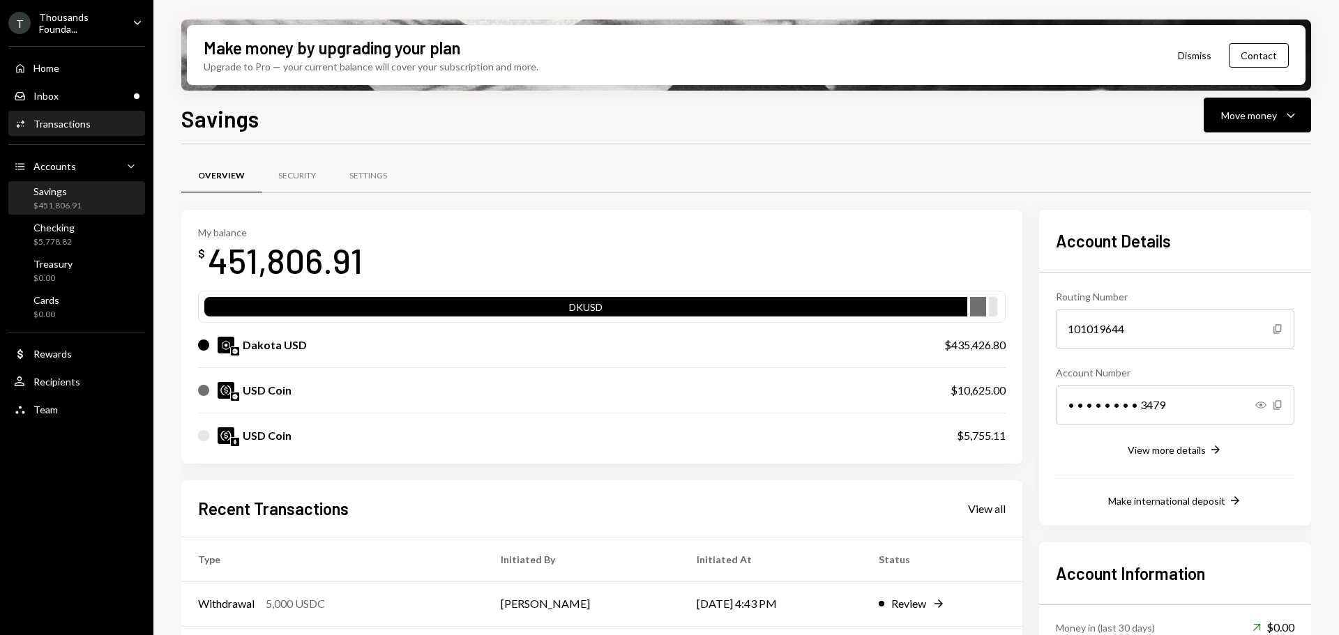
click at [68, 125] on div "Transactions" at bounding box center [61, 124] width 57 height 12
